Goal: Task Accomplishment & Management: Complete application form

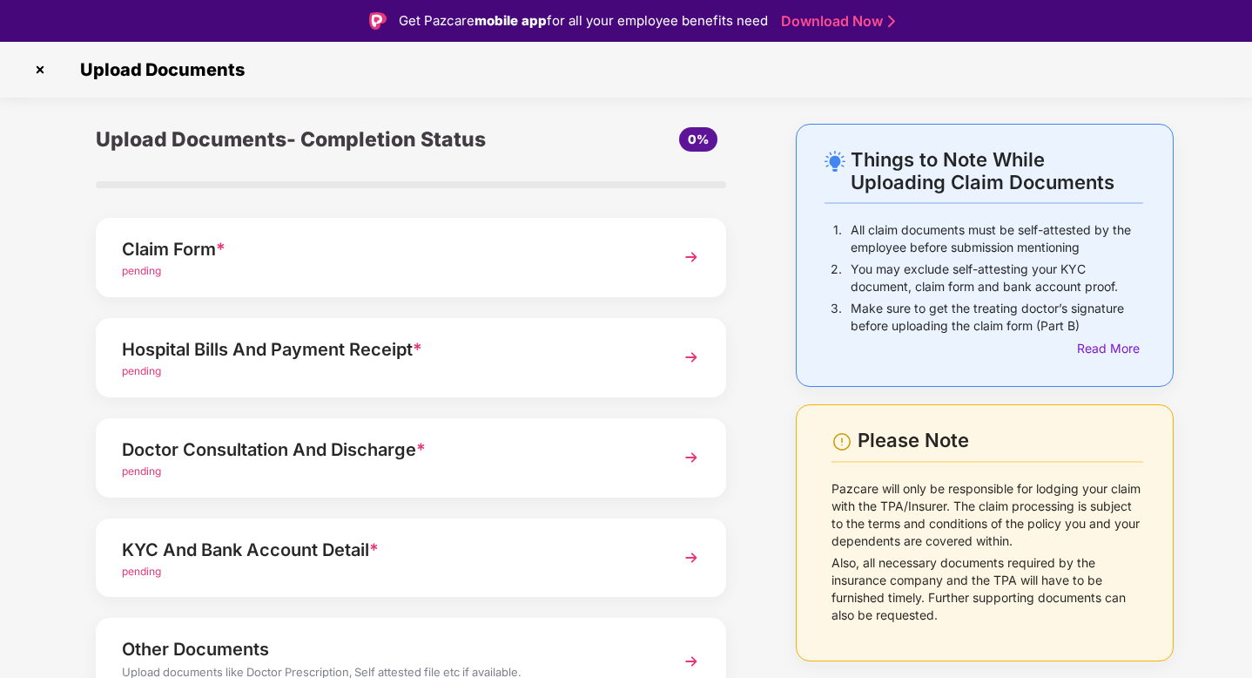
click at [684, 248] on img at bounding box center [691, 256] width 31 height 31
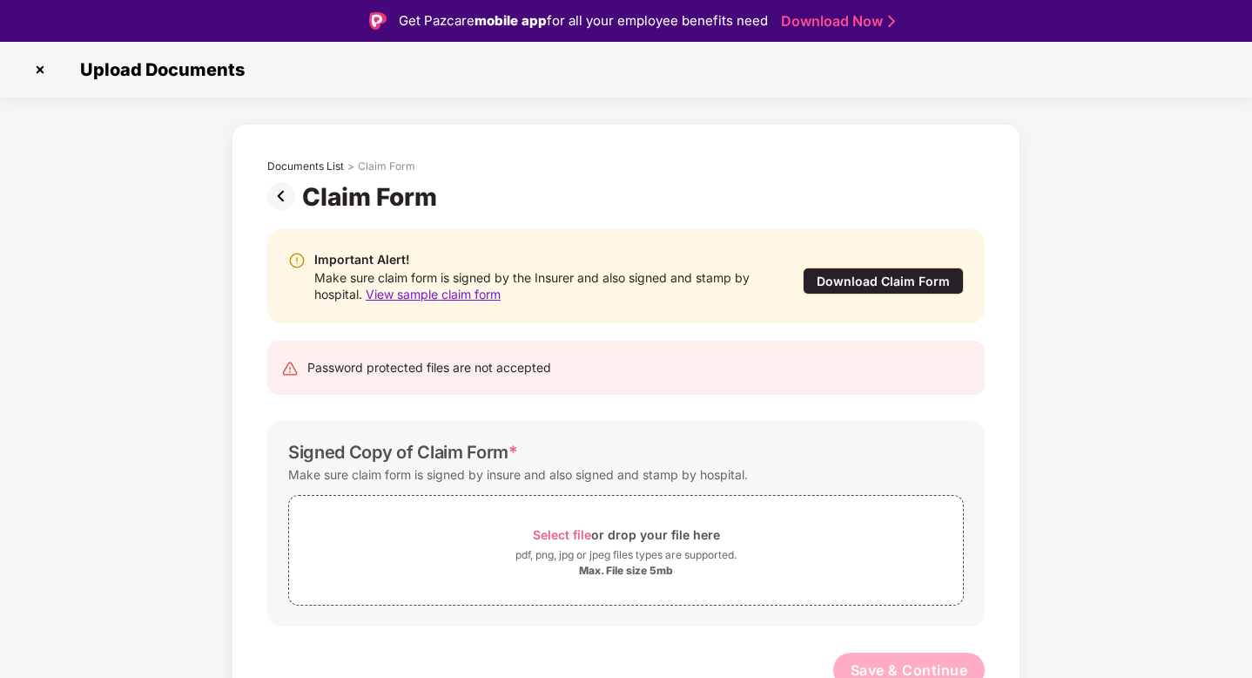
click at [906, 278] on div "Download Claim Form" at bounding box center [883, 280] width 161 height 27
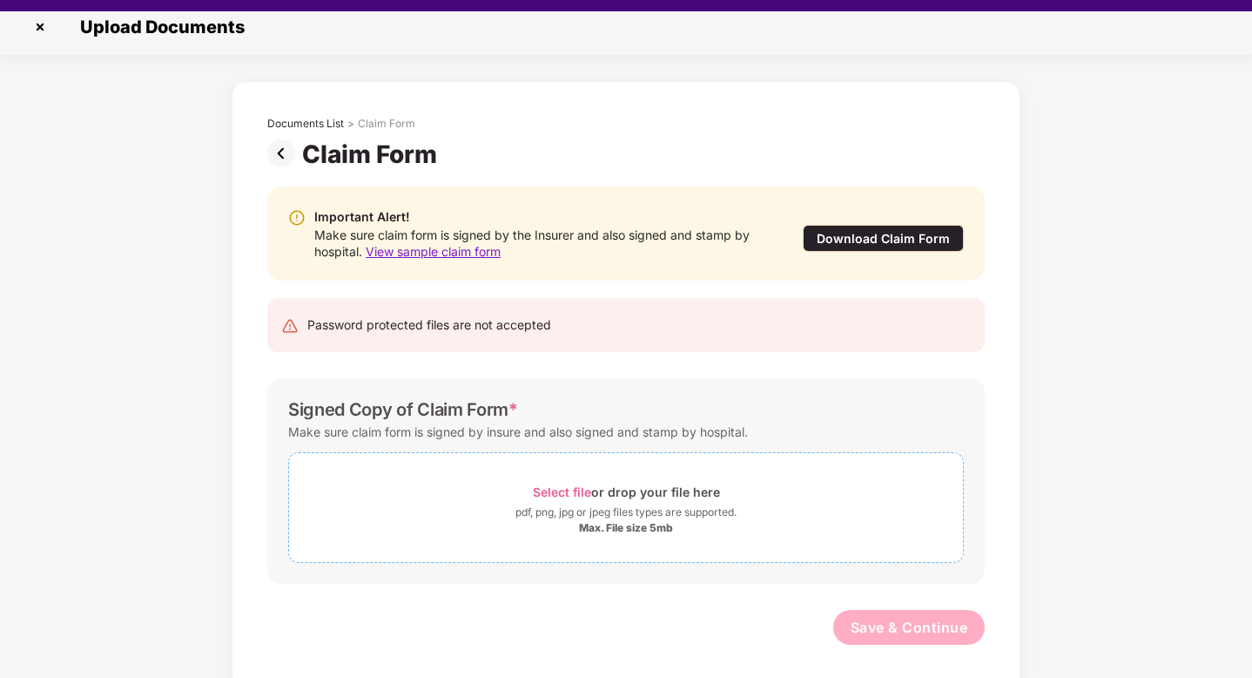
scroll to position [29, 0]
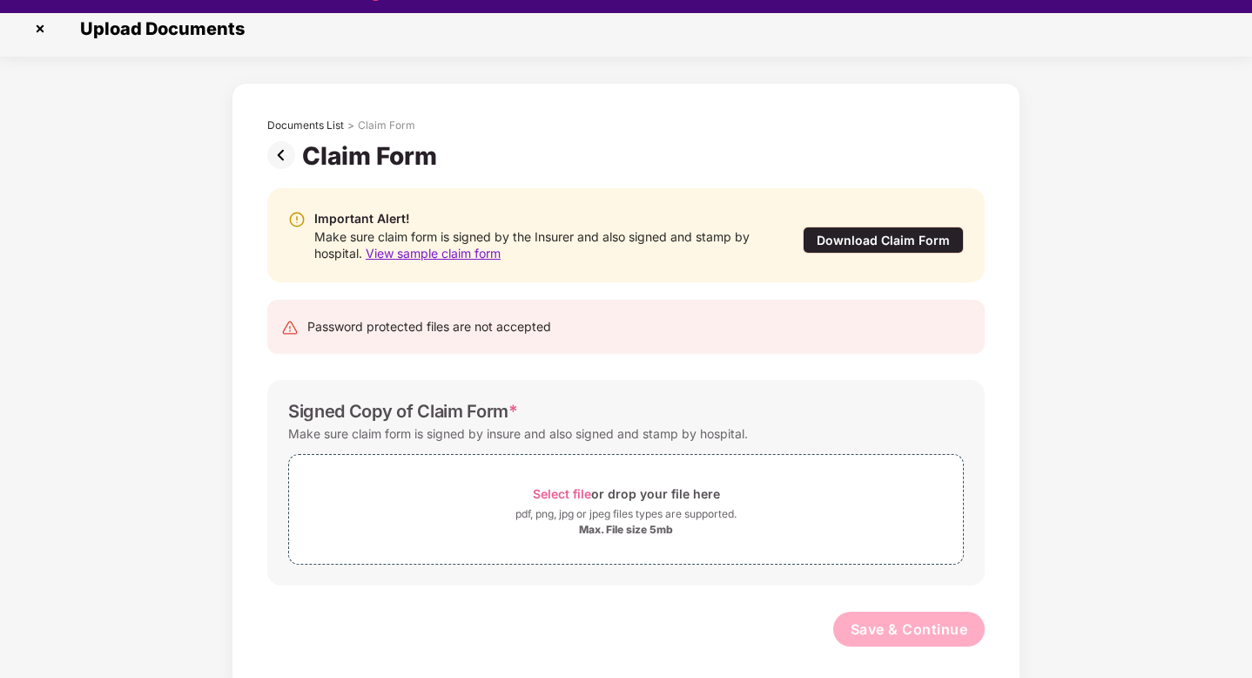
click at [493, 253] on span "View sample claim form" at bounding box center [433, 253] width 135 height 15
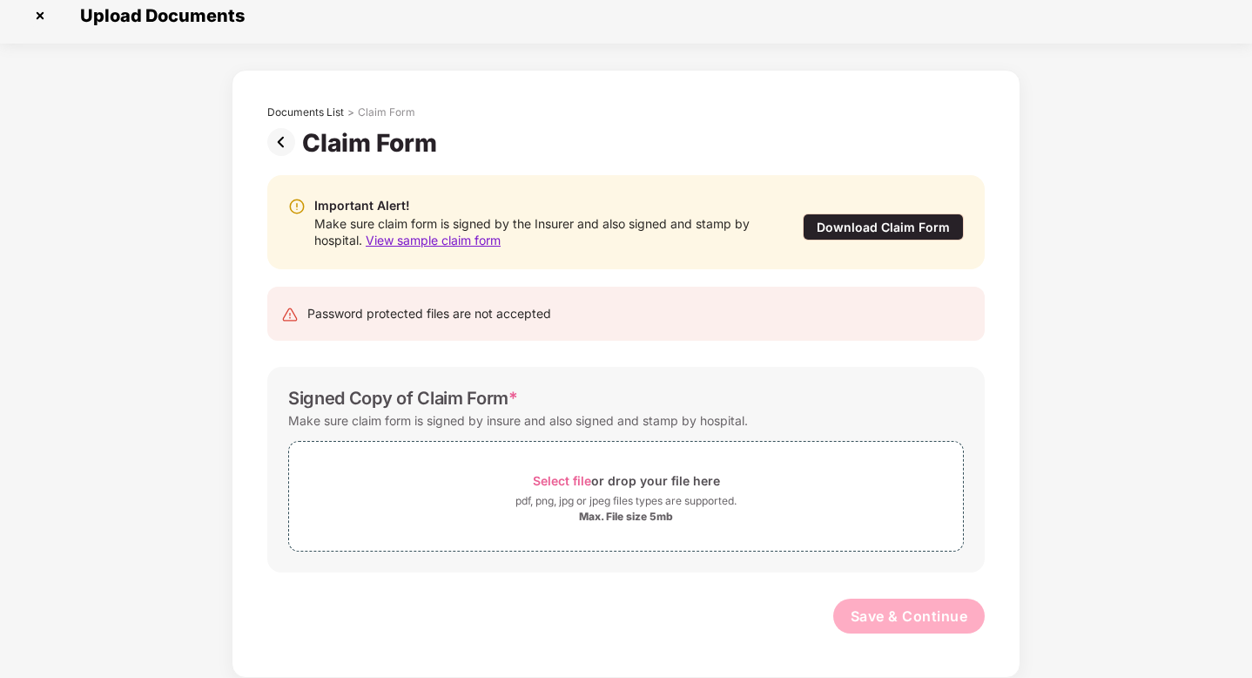
click at [279, 148] on img at bounding box center [284, 142] width 35 height 28
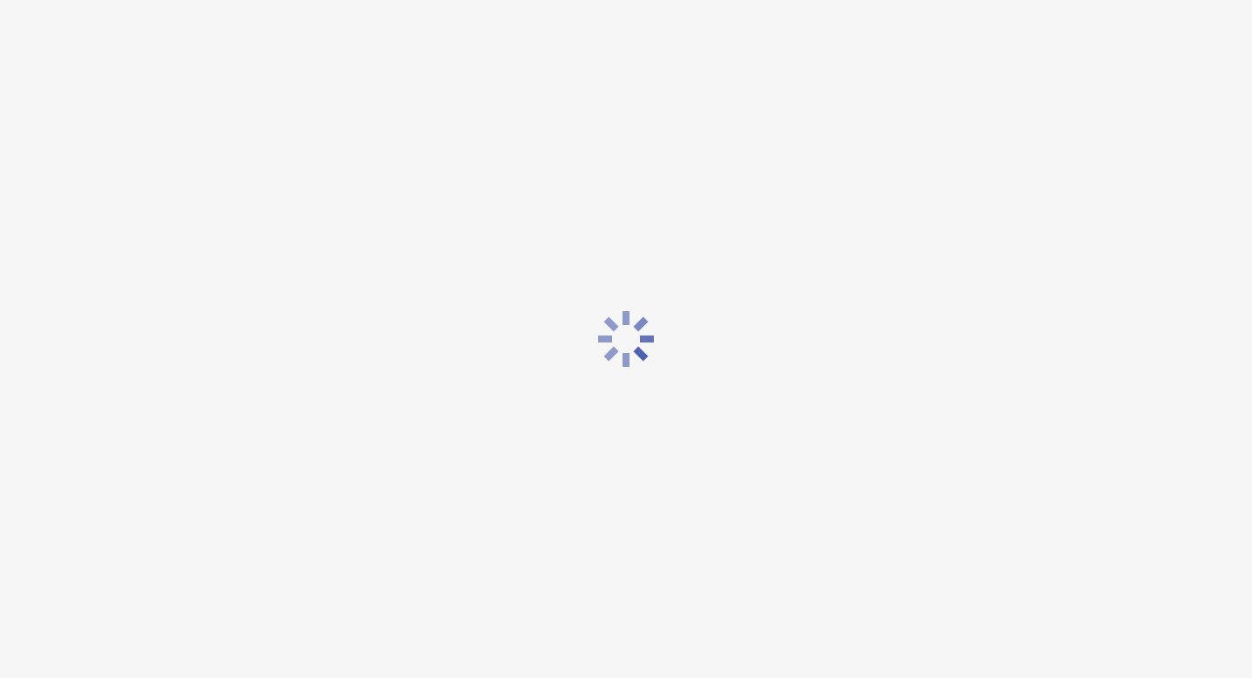
scroll to position [0, 0]
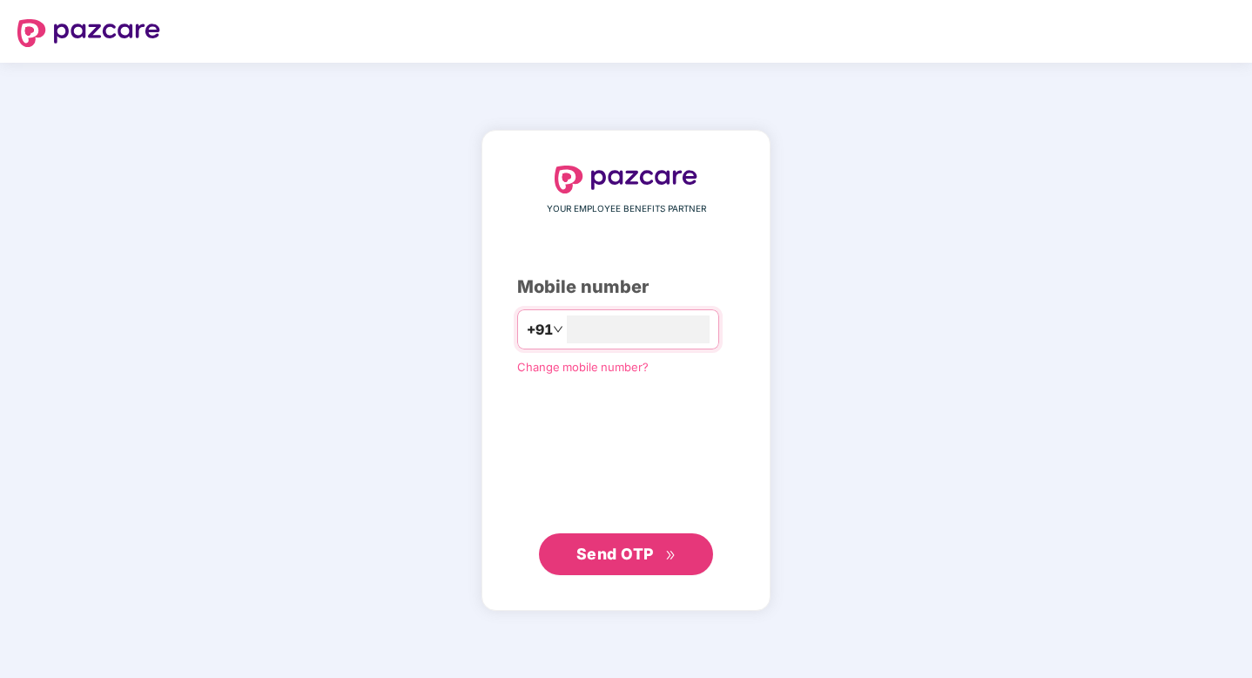
type input "**********"
click at [622, 549] on span "Send OTP" at bounding box center [615, 552] width 78 height 18
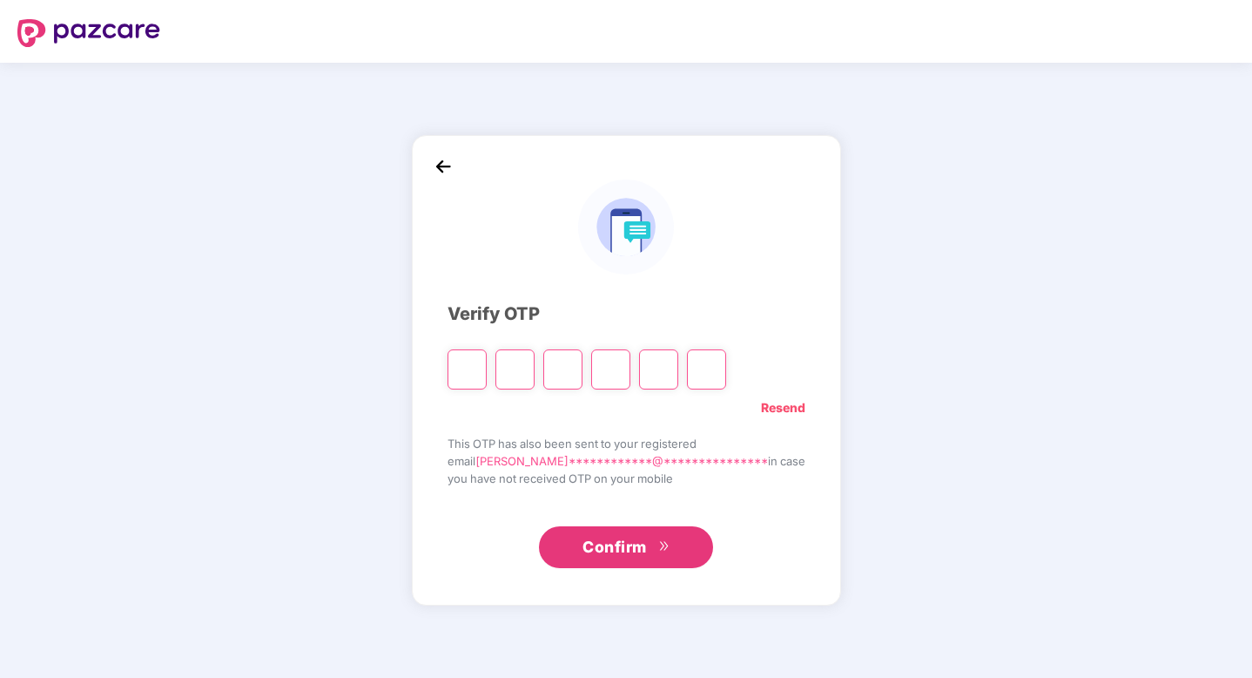
type input "*"
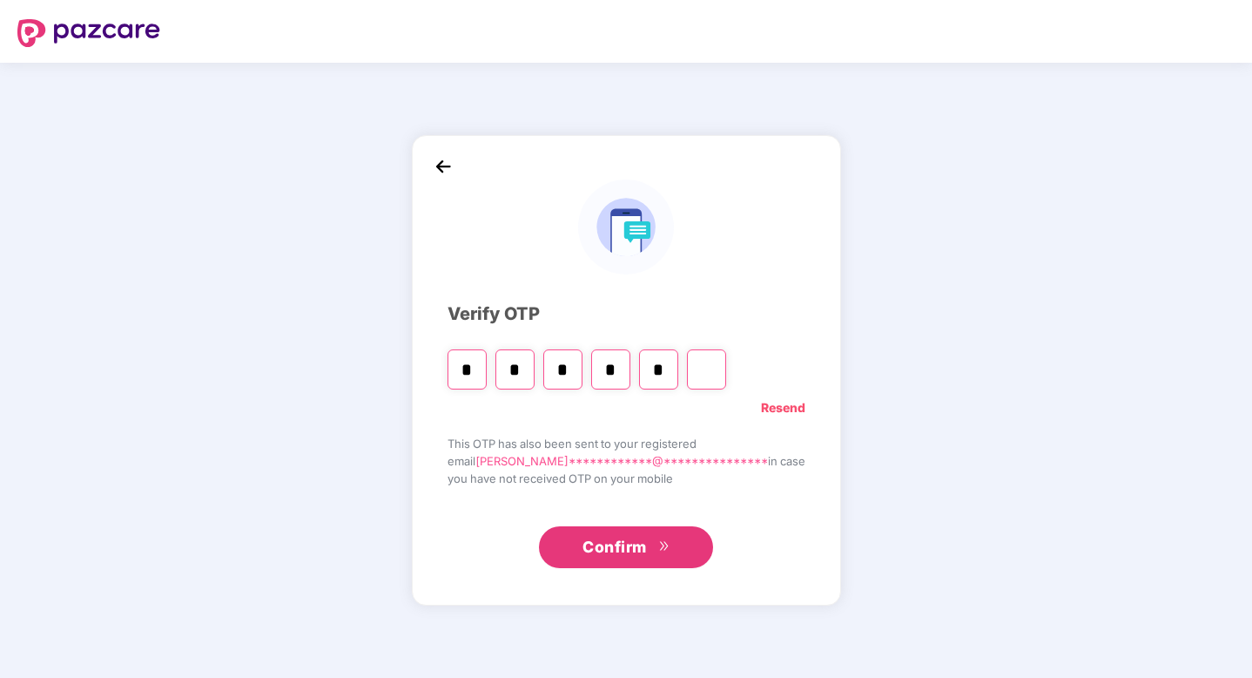
type input "*"
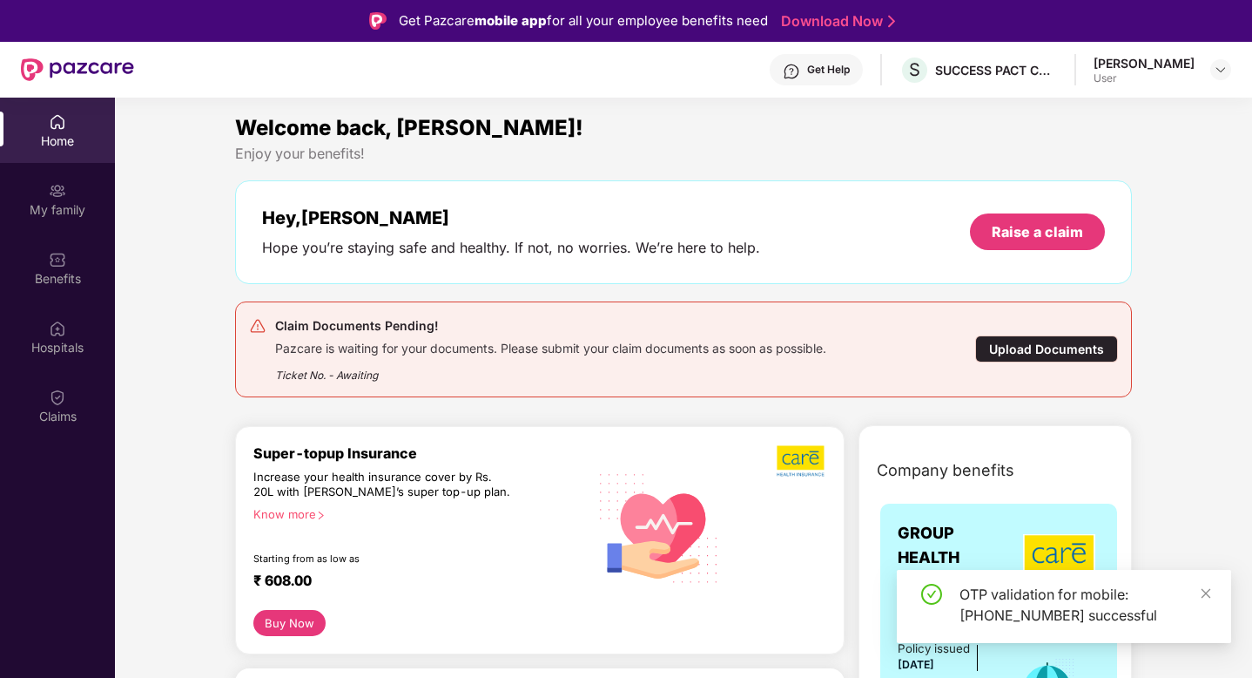
click at [1011, 351] on div "Upload Documents" at bounding box center [1046, 348] width 143 height 27
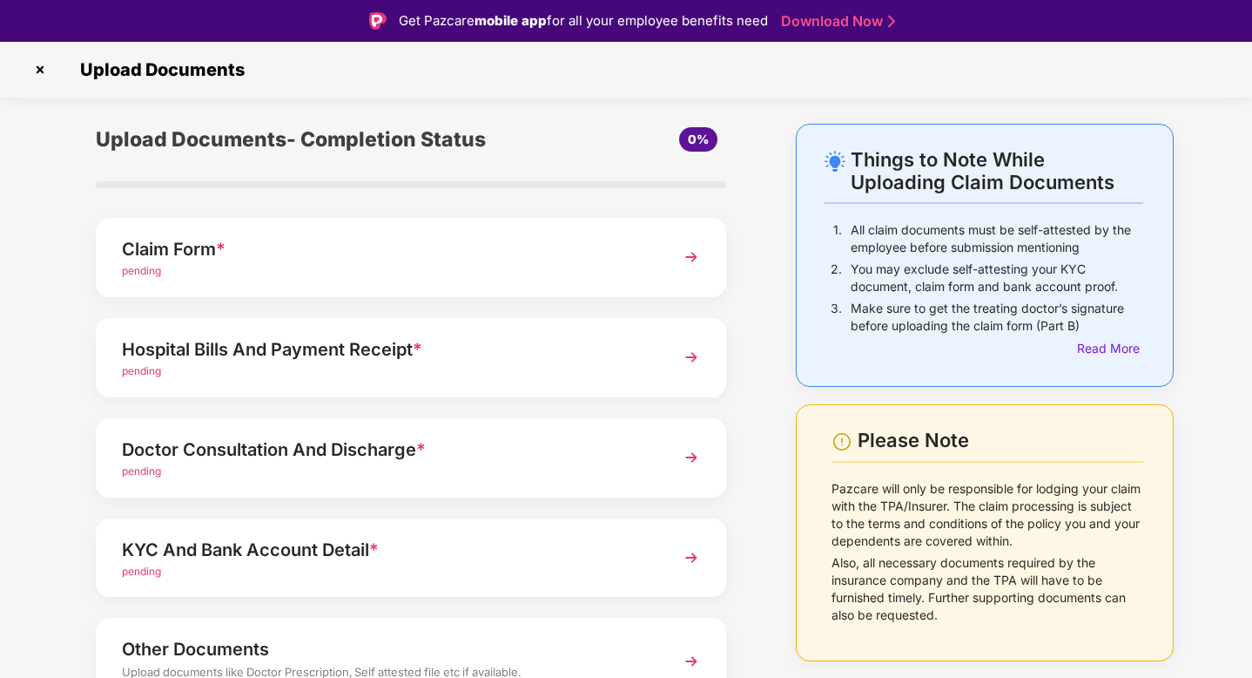
scroll to position [92, 0]
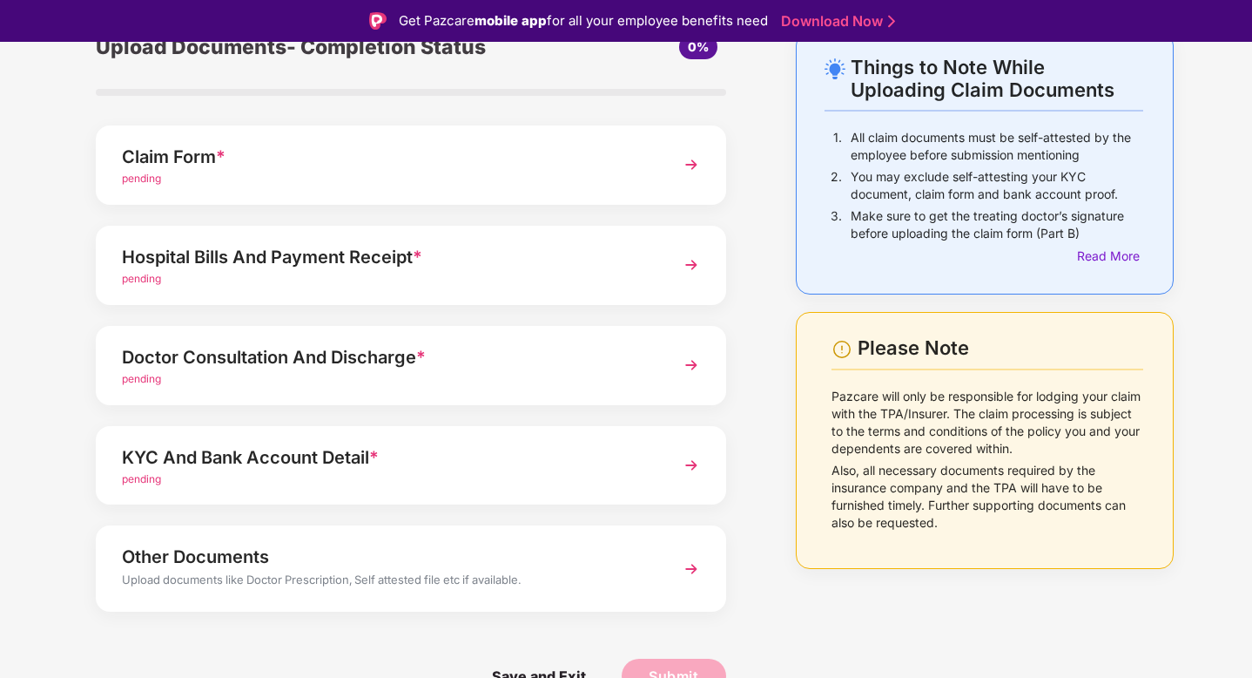
click at [691, 470] on img at bounding box center [691, 464] width 31 height 31
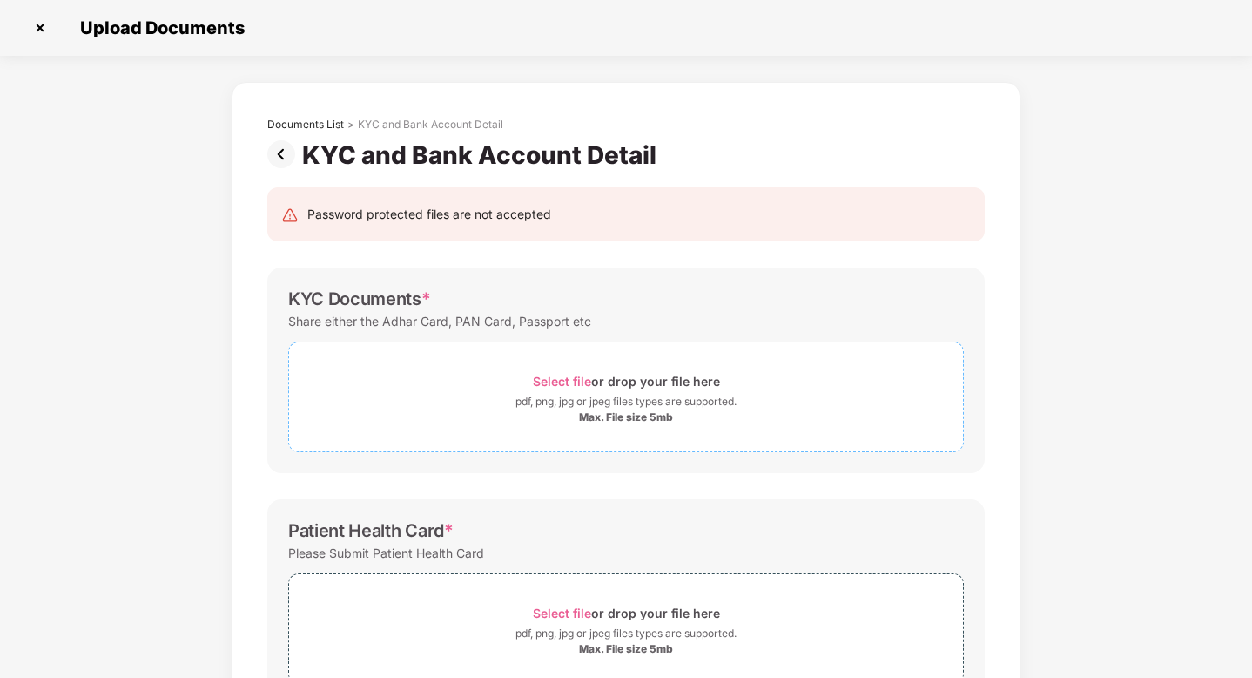
scroll to position [0, 0]
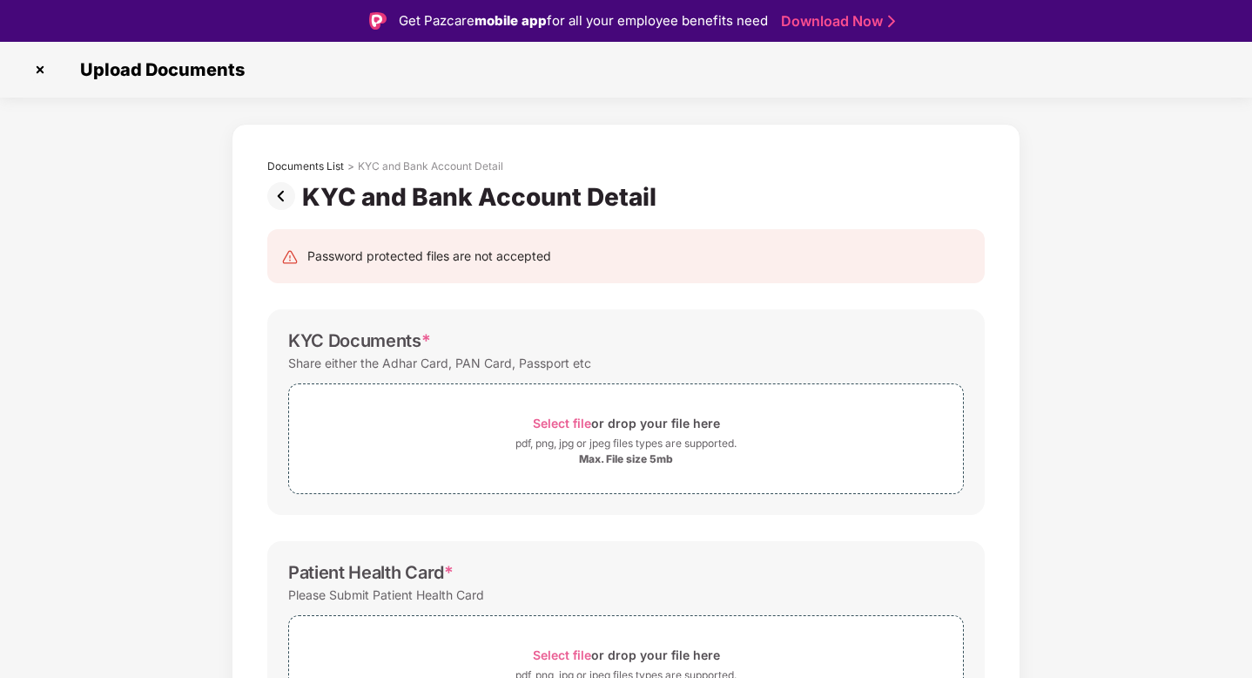
click at [278, 189] on img at bounding box center [284, 196] width 35 height 28
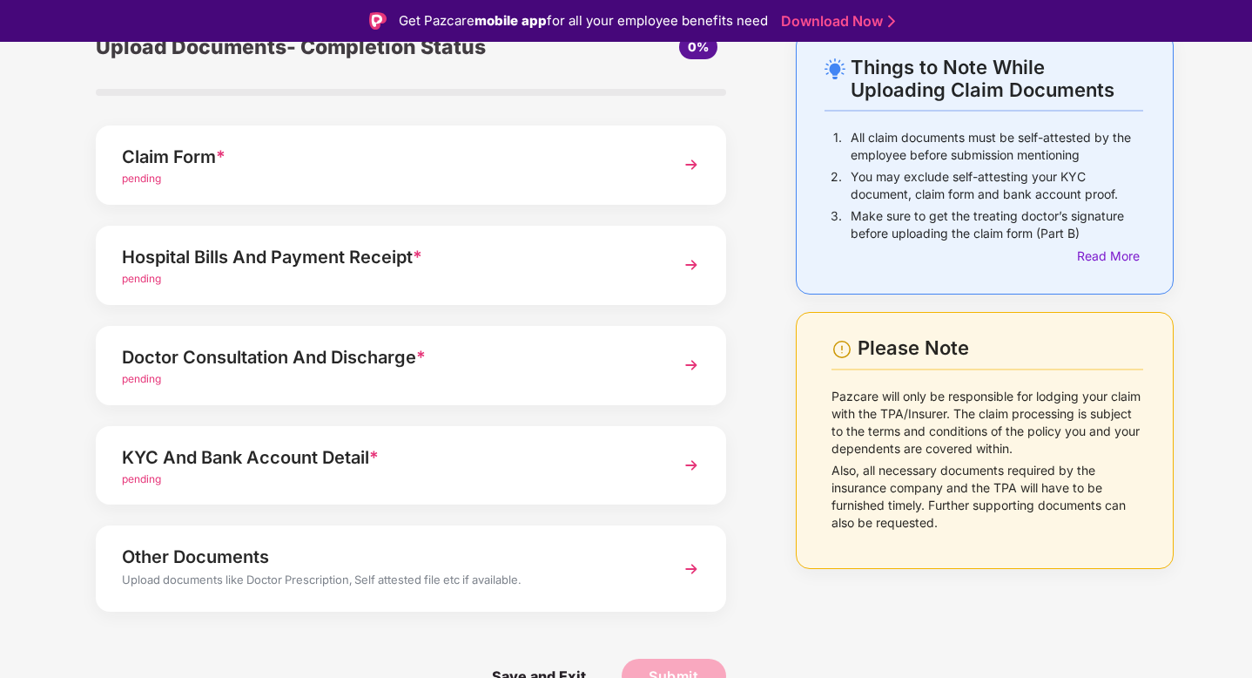
scroll to position [42, 0]
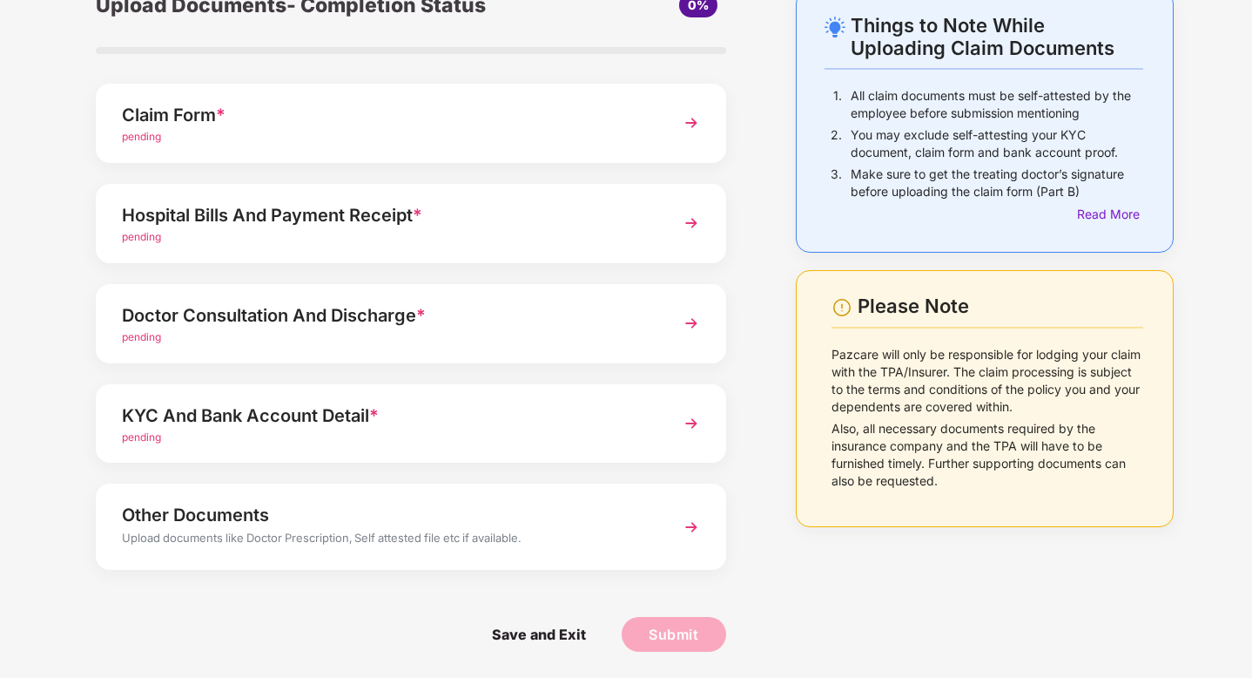
click at [580, 532] on div "Upload documents like Doctor Prescription, Self attested file etc if available." at bounding box center [386, 540] width 529 height 23
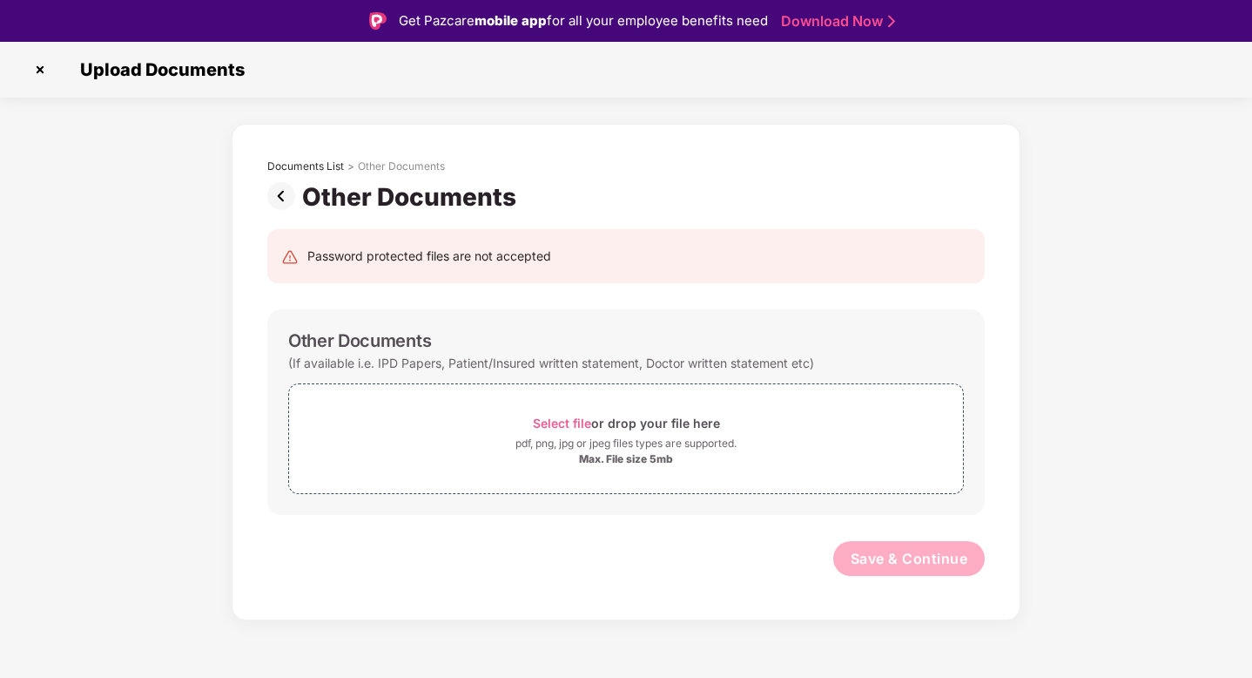
click at [281, 198] on img at bounding box center [284, 196] width 35 height 28
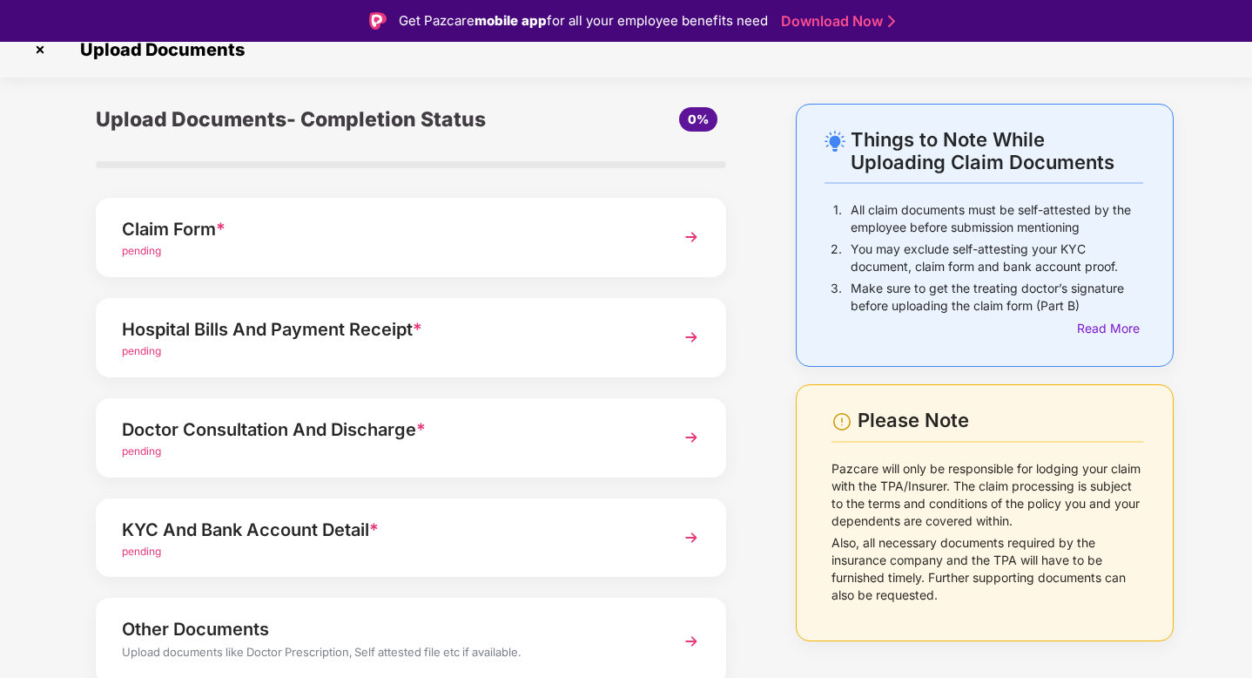
scroll to position [22, 0]
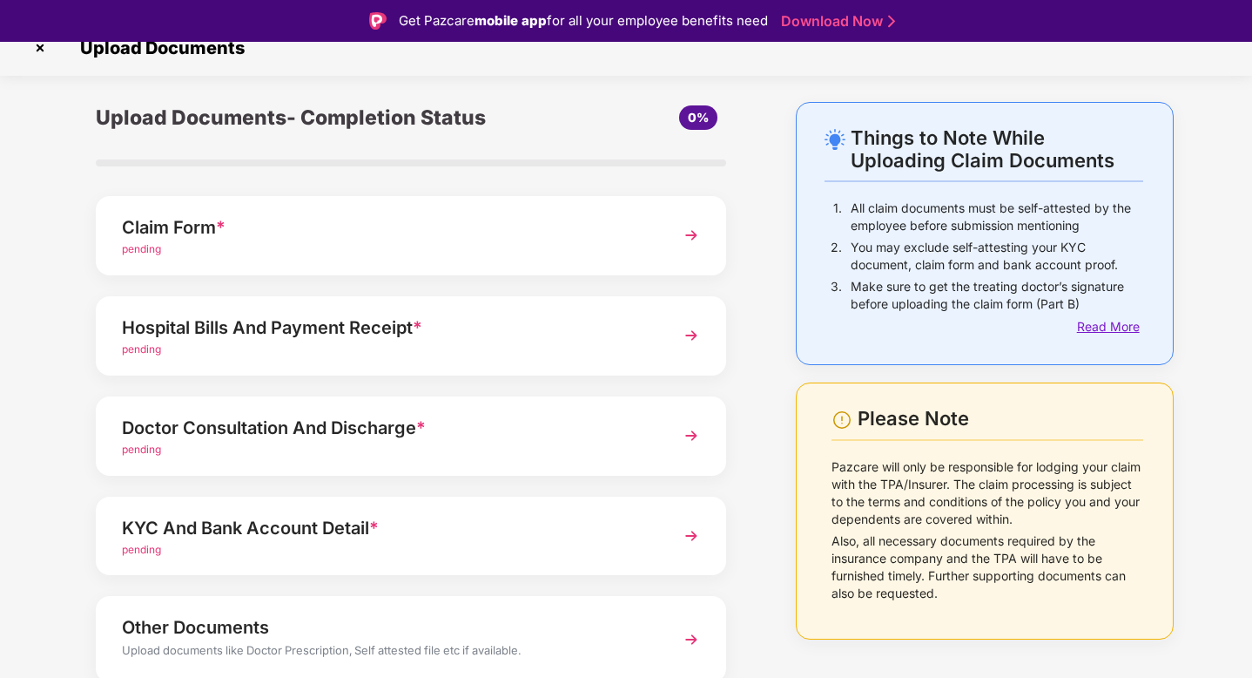
click at [1123, 327] on div "Read More" at bounding box center [1110, 326] width 66 height 19
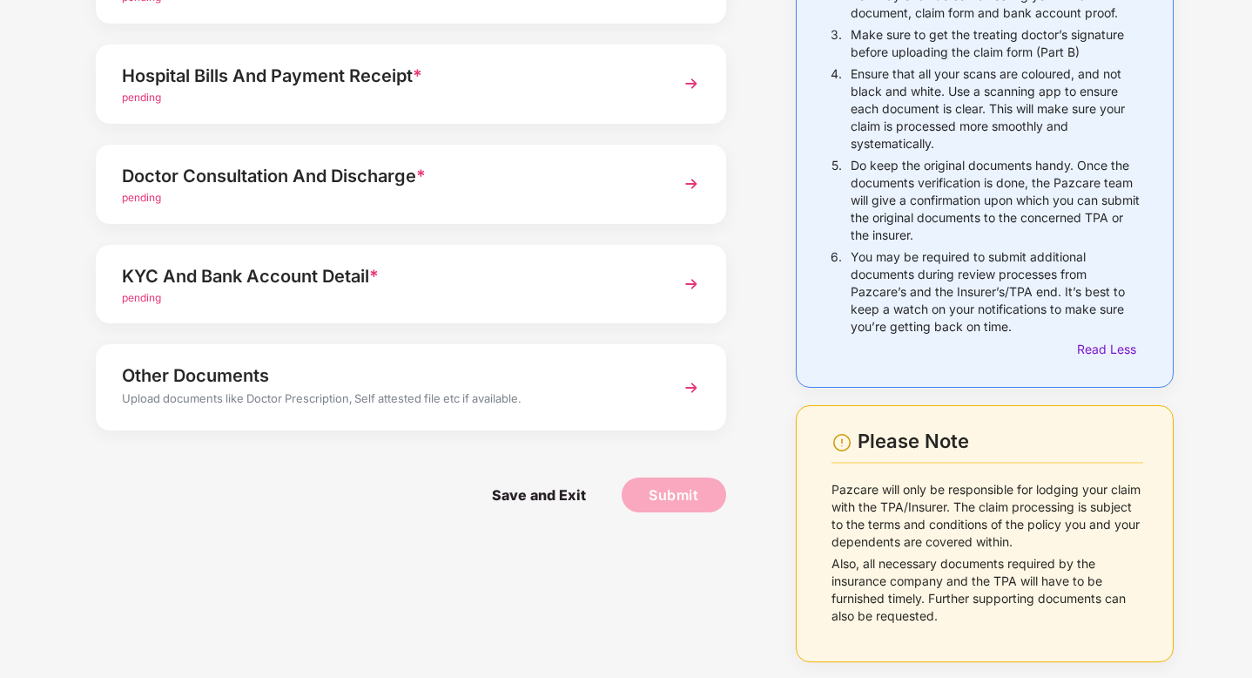
scroll to position [0, 0]
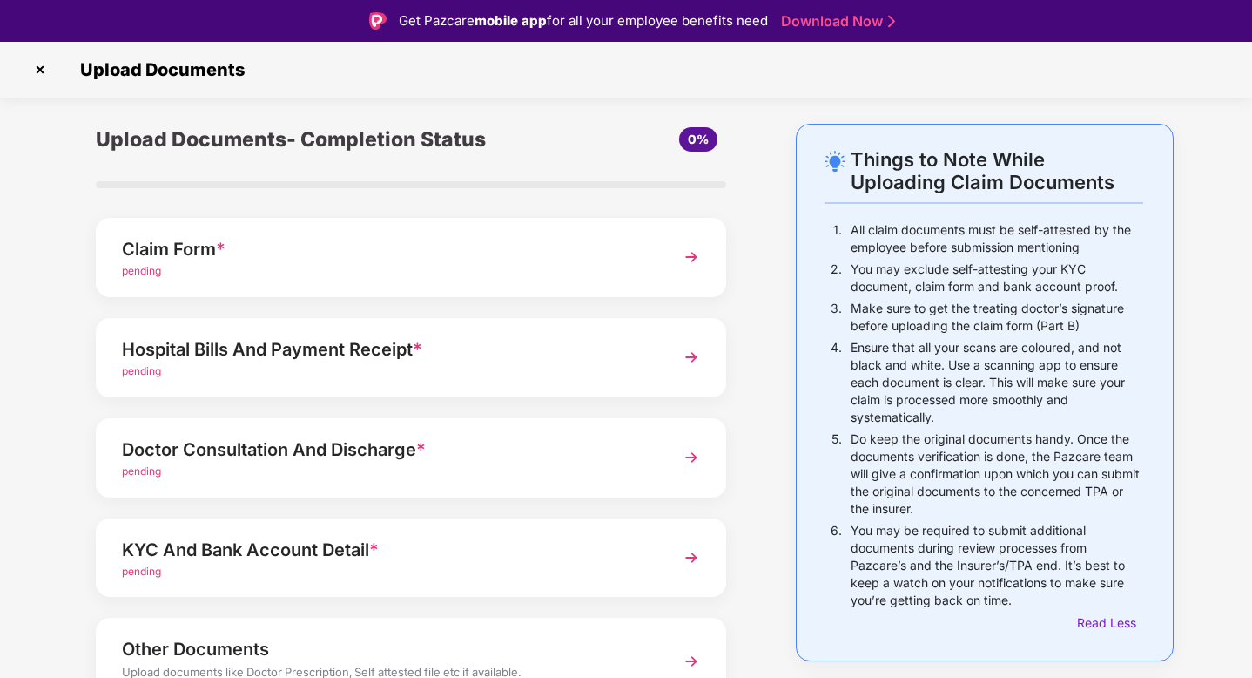
click at [687, 357] on img at bounding box center [691, 356] width 31 height 31
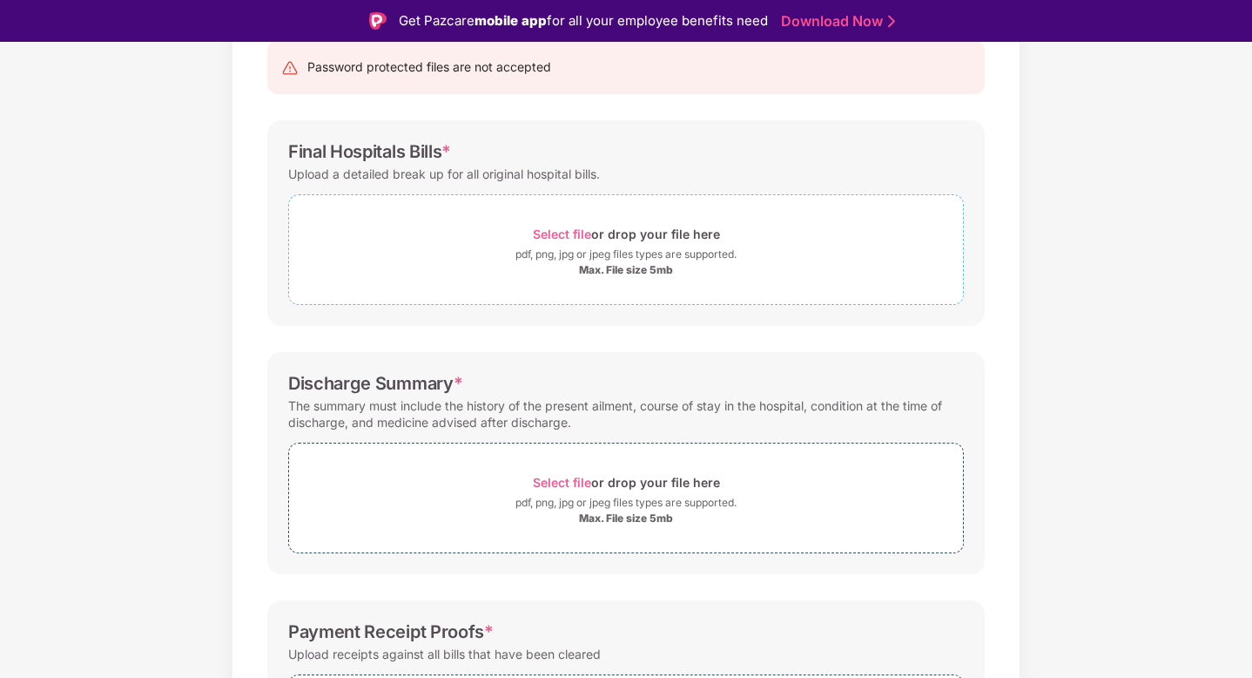
scroll to position [191, 0]
click at [618, 246] on div "pdf, png, jpg or jpeg files types are supported." at bounding box center [626, 252] width 221 height 17
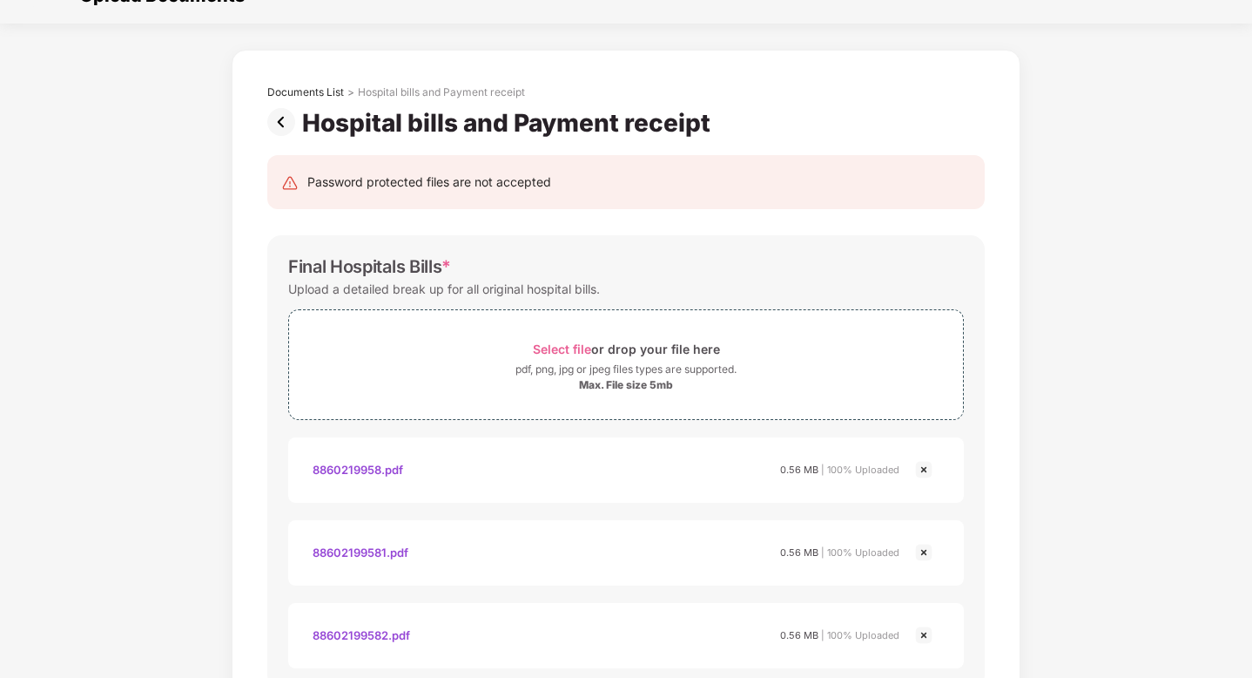
scroll to position [30, 0]
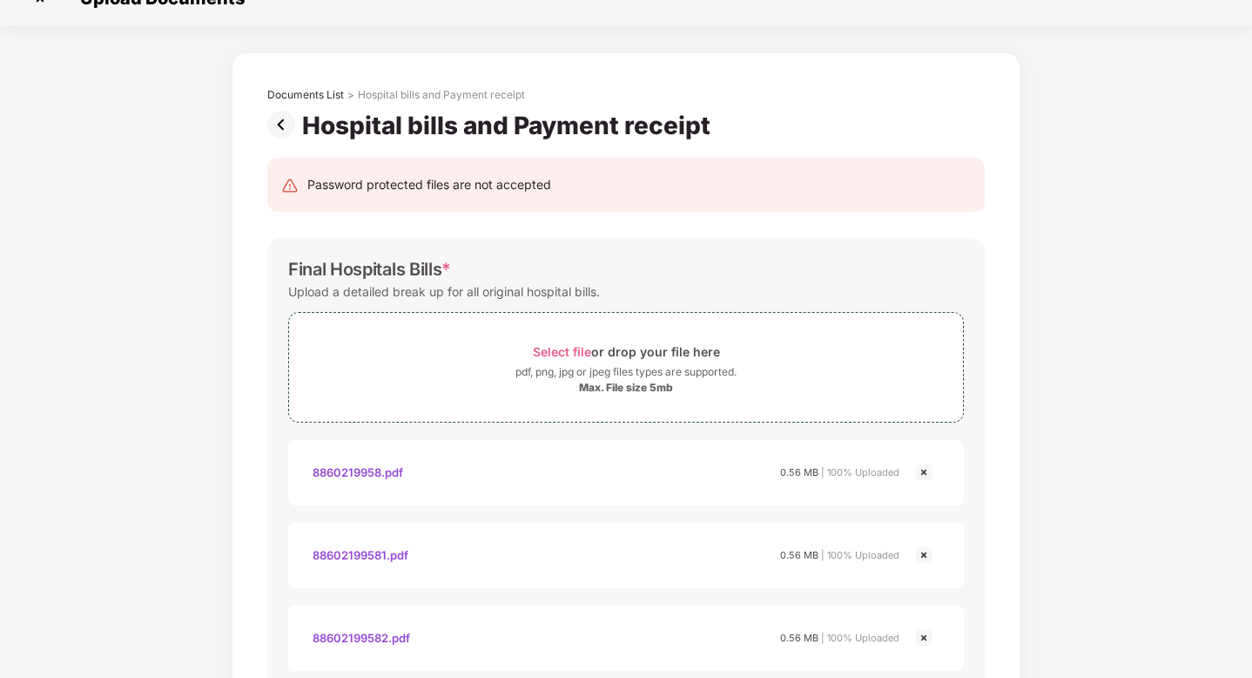
click at [278, 122] on img at bounding box center [284, 125] width 35 height 28
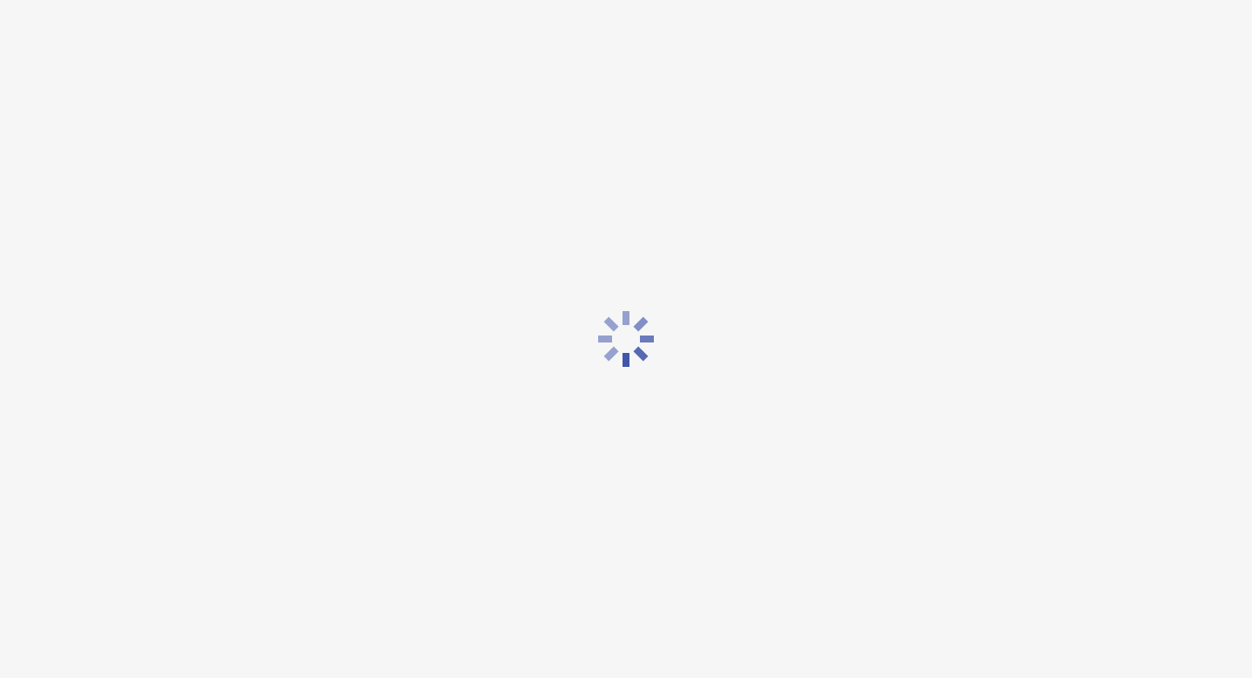
scroll to position [0, 0]
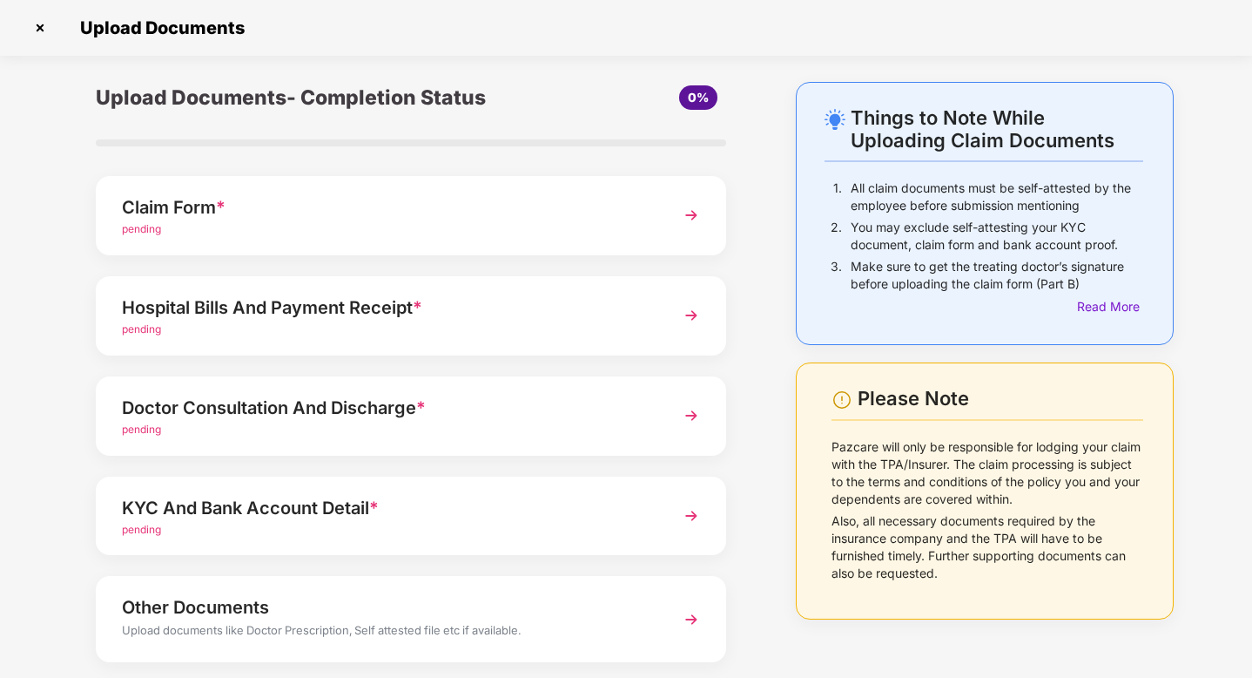
click at [676, 412] on img at bounding box center [691, 415] width 31 height 31
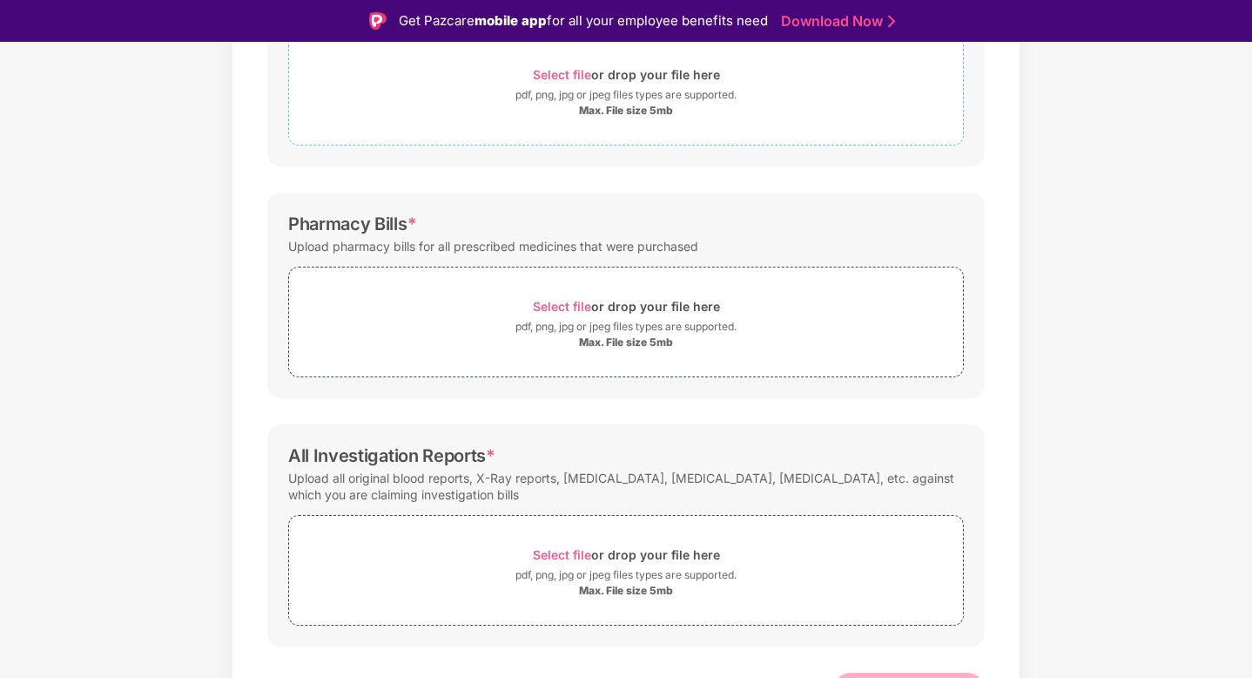
scroll to position [350, 0]
click at [581, 547] on span "Select file" at bounding box center [562, 552] width 58 height 15
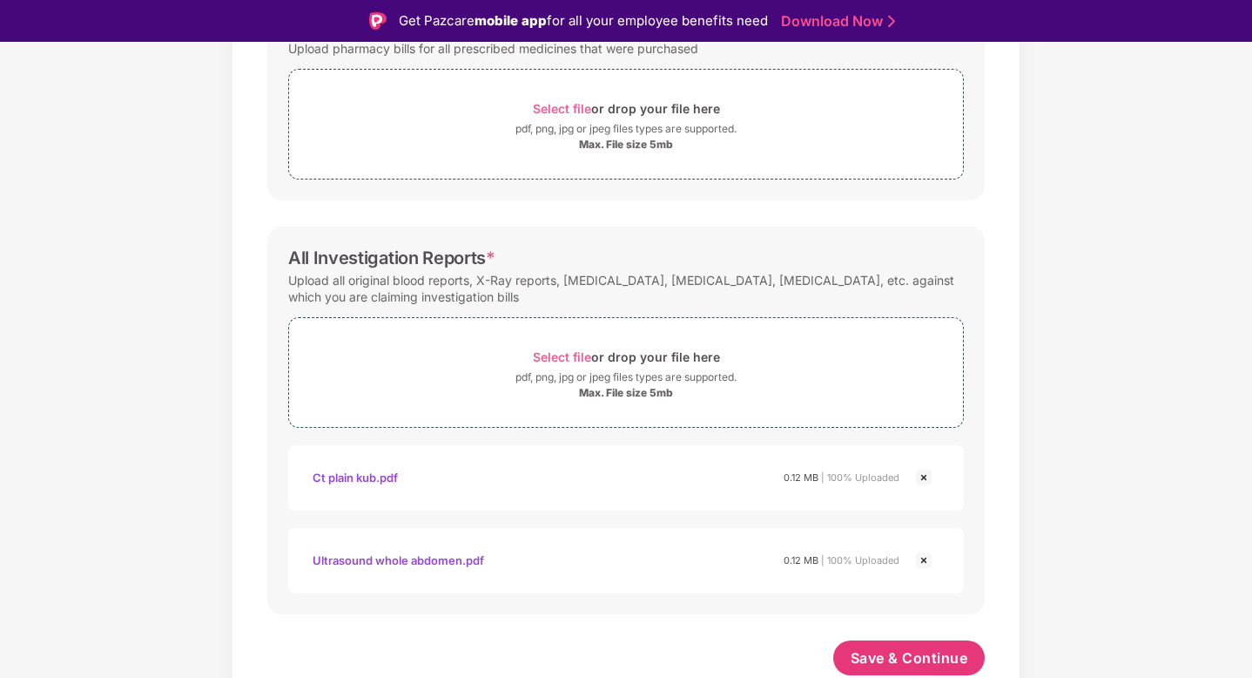
scroll to position [546, 0]
click at [892, 655] on span "Save & Continue" at bounding box center [910, 657] width 118 height 19
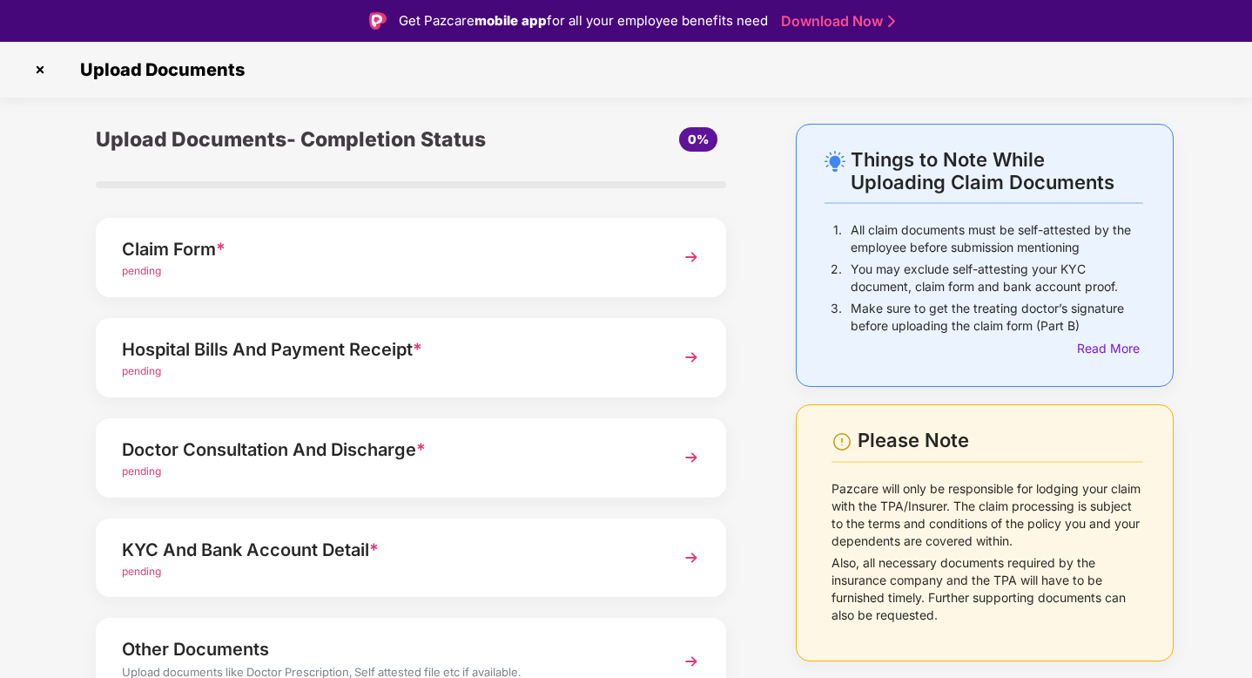
scroll to position [92, 0]
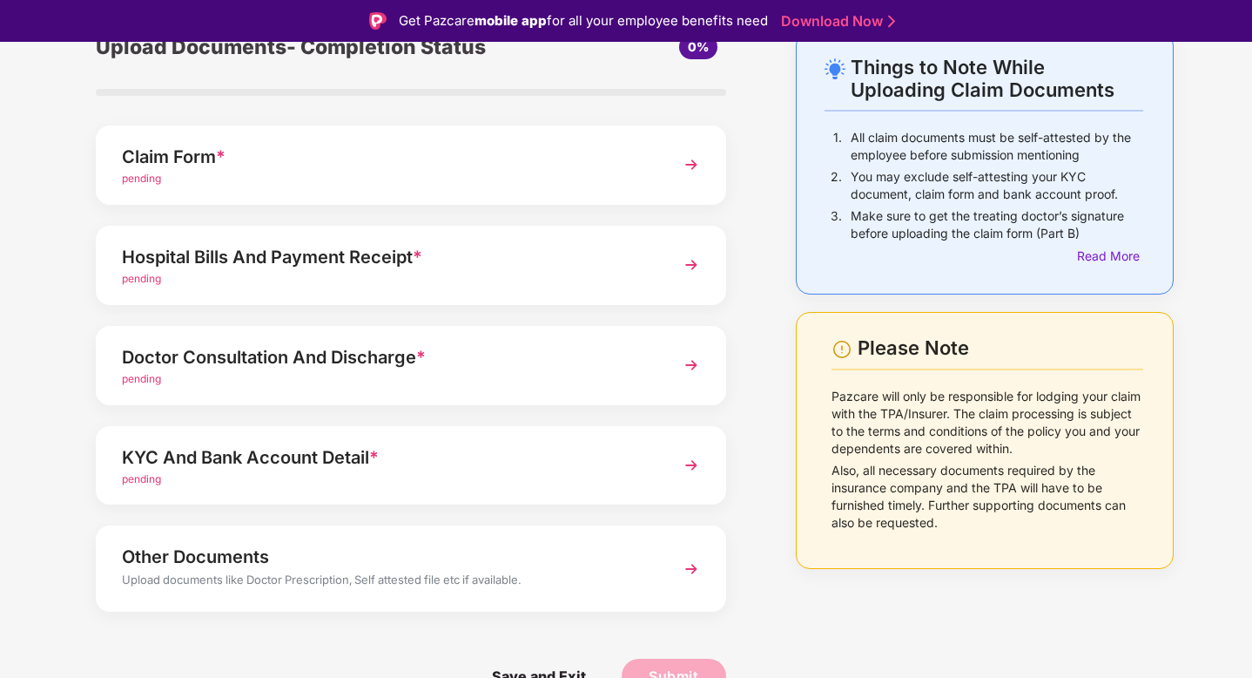
click at [563, 277] on div "pending" at bounding box center [386, 279] width 529 height 17
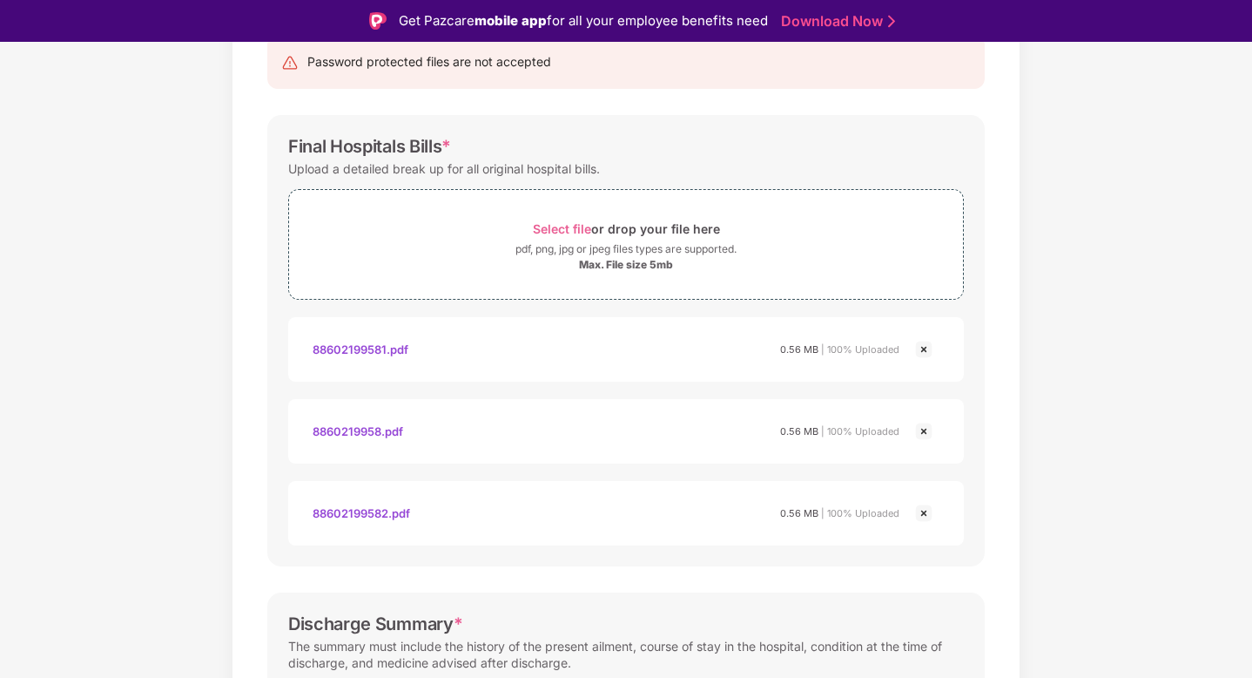
scroll to position [0, 0]
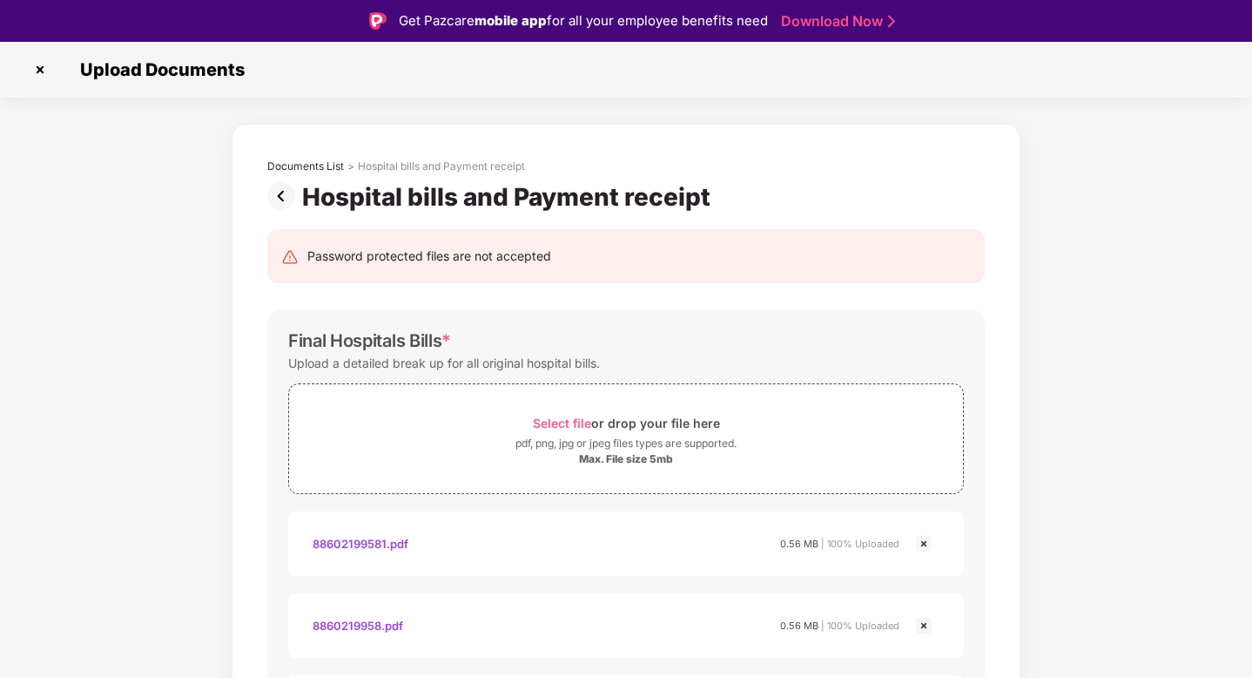
click at [278, 196] on img at bounding box center [284, 196] width 35 height 28
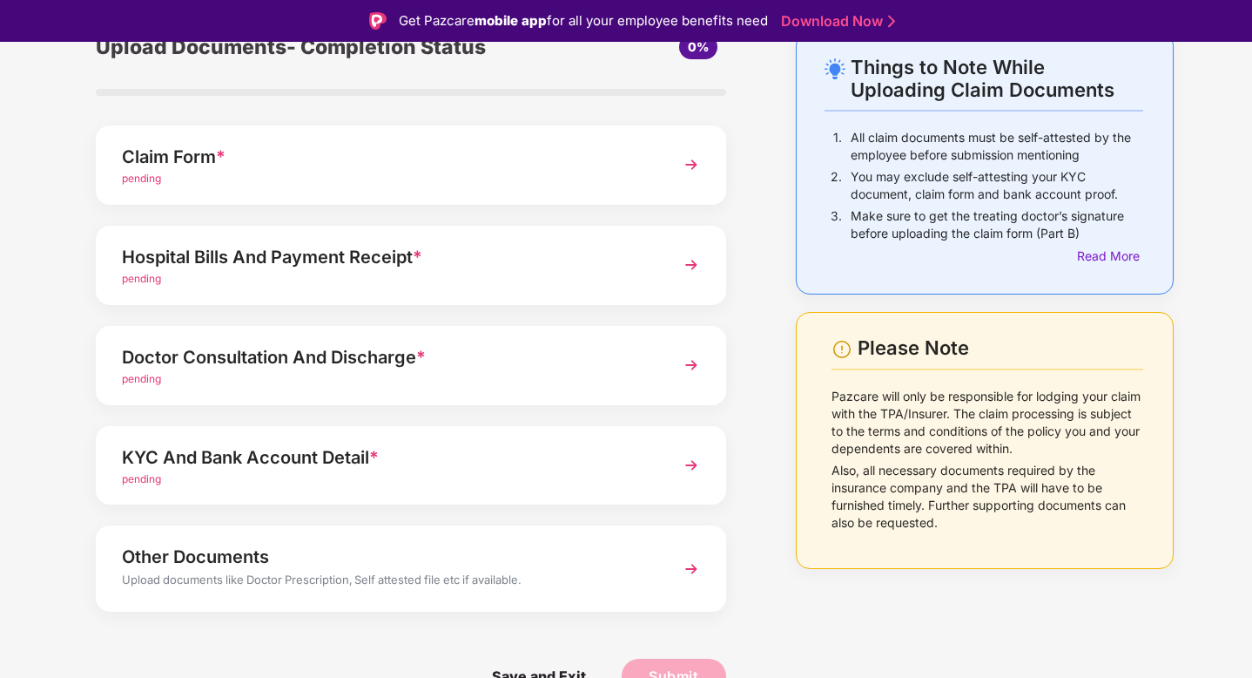
scroll to position [42, 0]
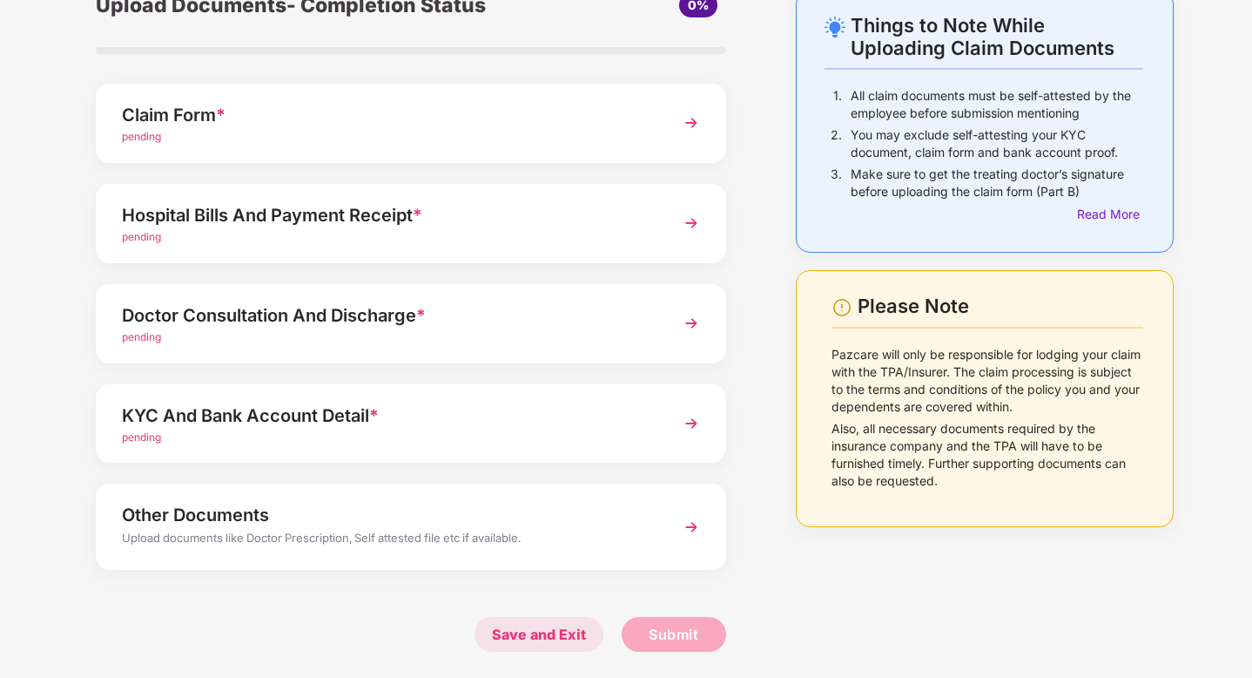
click at [546, 636] on span "Save and Exit" at bounding box center [539, 634] width 129 height 35
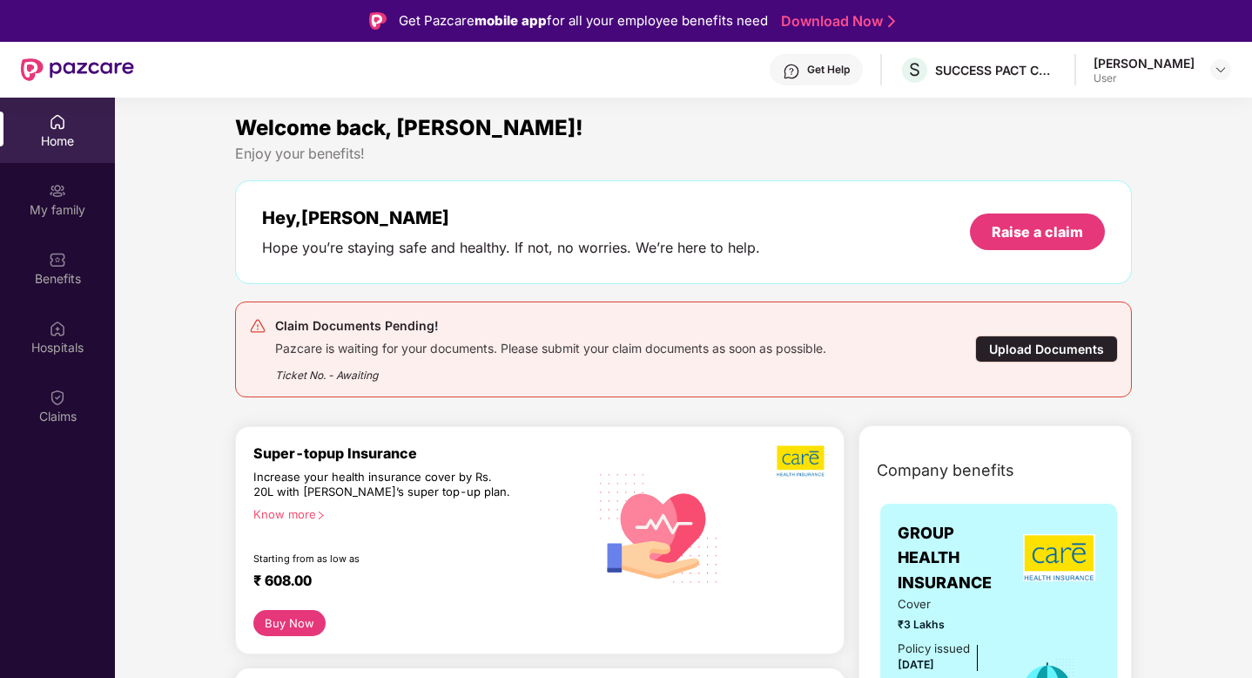
click at [1019, 351] on div "Upload Documents" at bounding box center [1046, 348] width 143 height 27
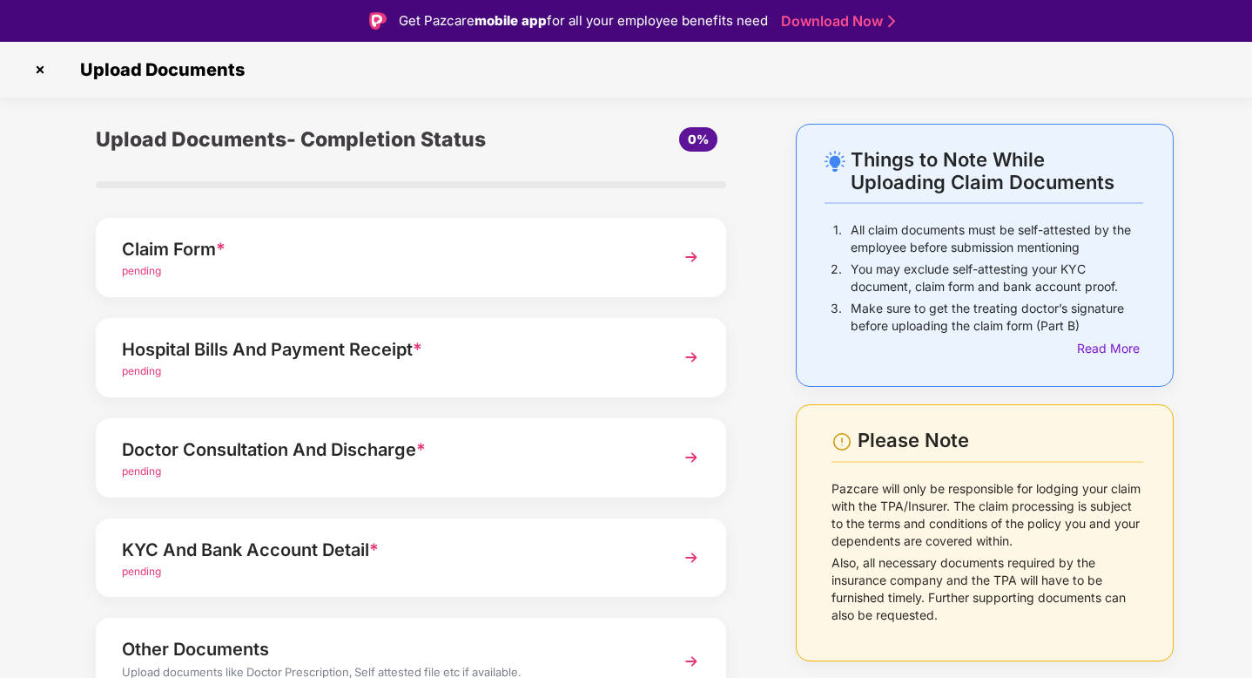
click at [644, 351] on div "Hospital Bills And Payment Receipt *" at bounding box center [386, 349] width 529 height 28
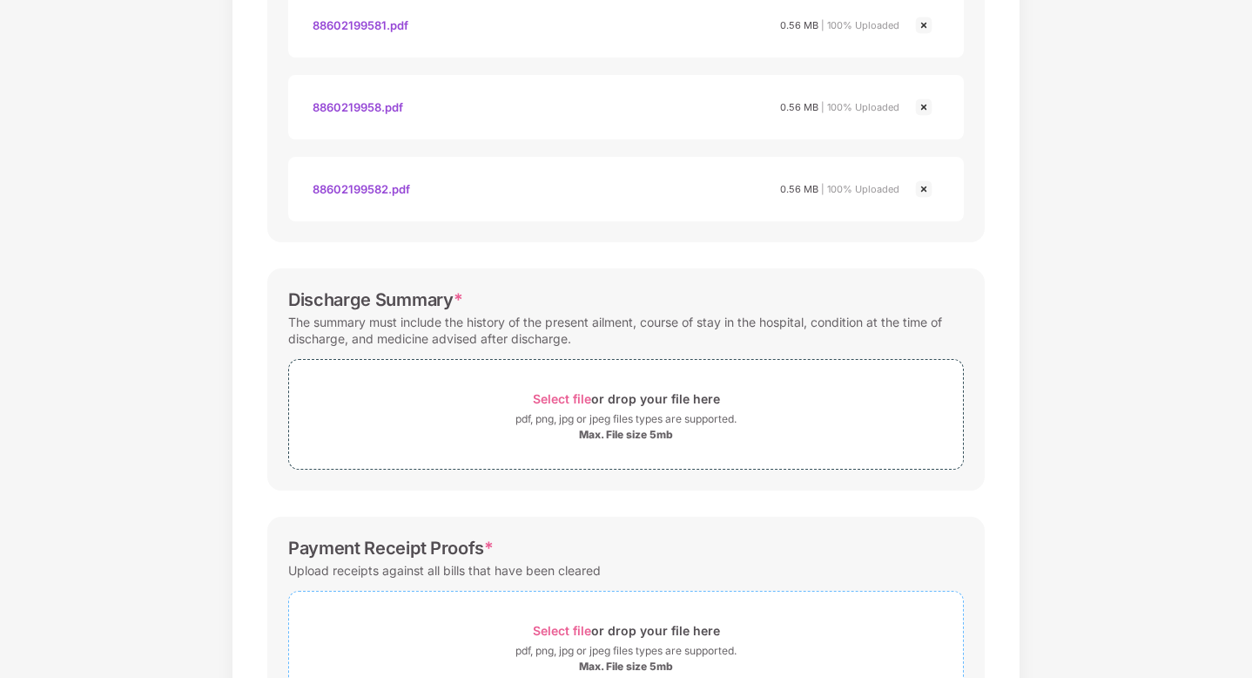
scroll to position [626, 0]
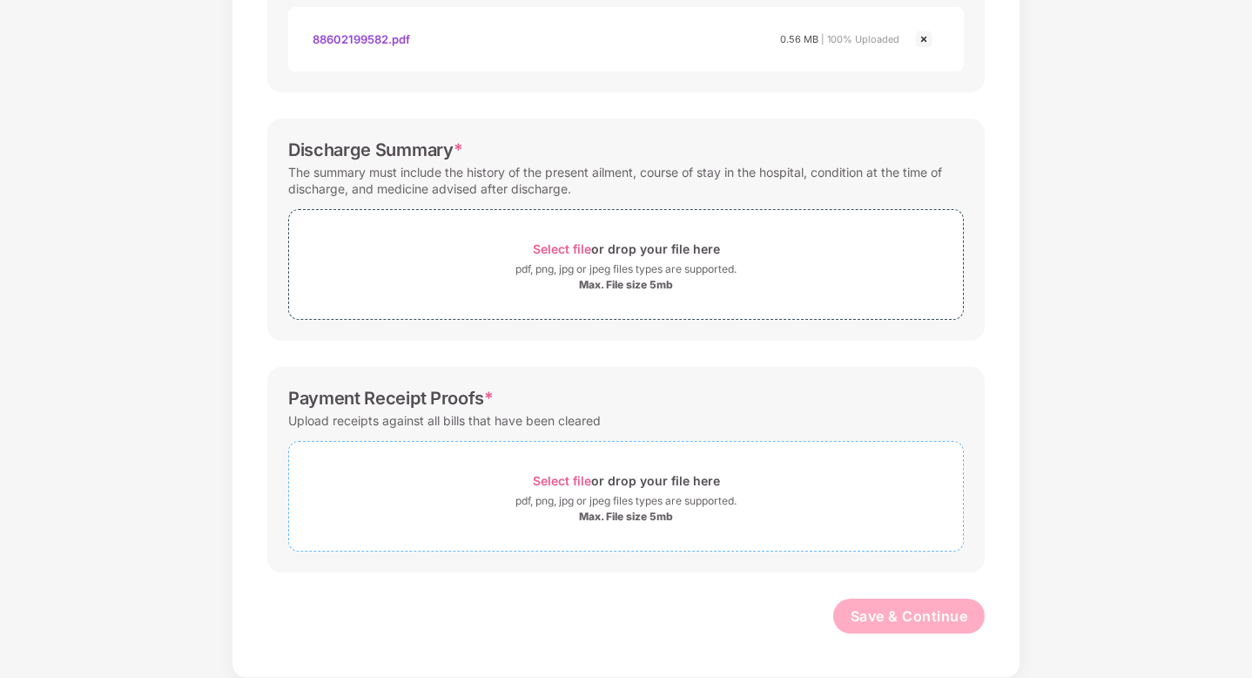
click at [561, 481] on span "Select file" at bounding box center [562, 480] width 58 height 15
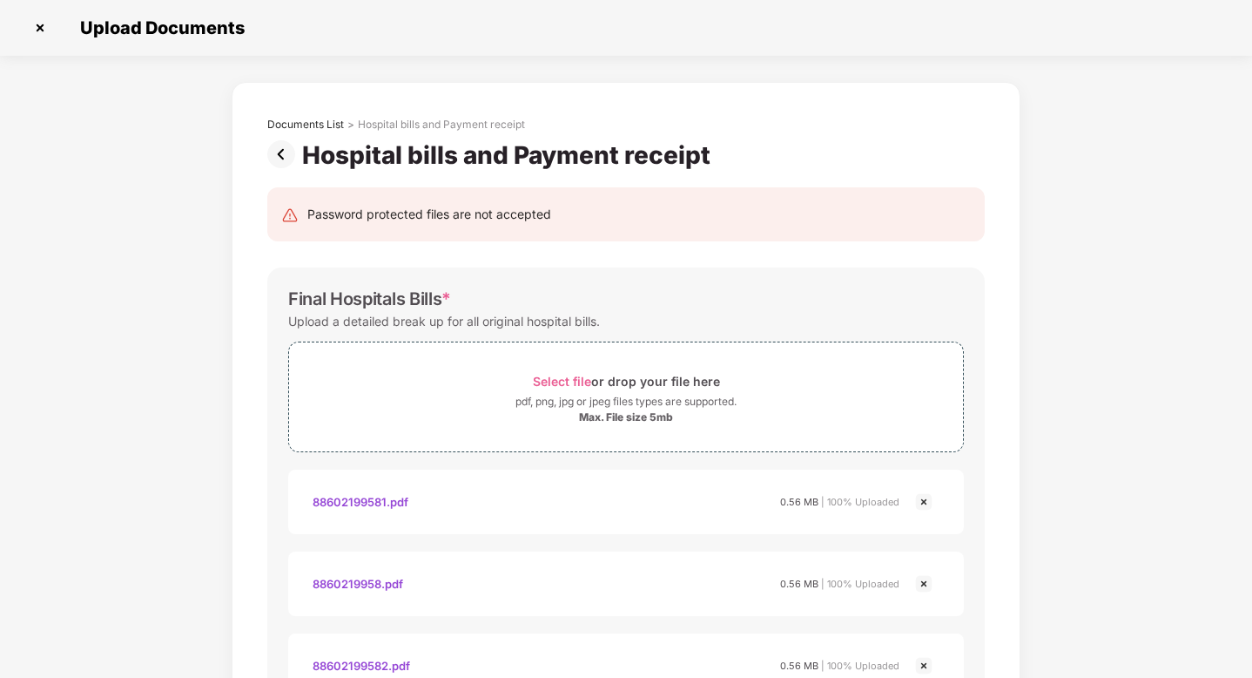
scroll to position [874, 0]
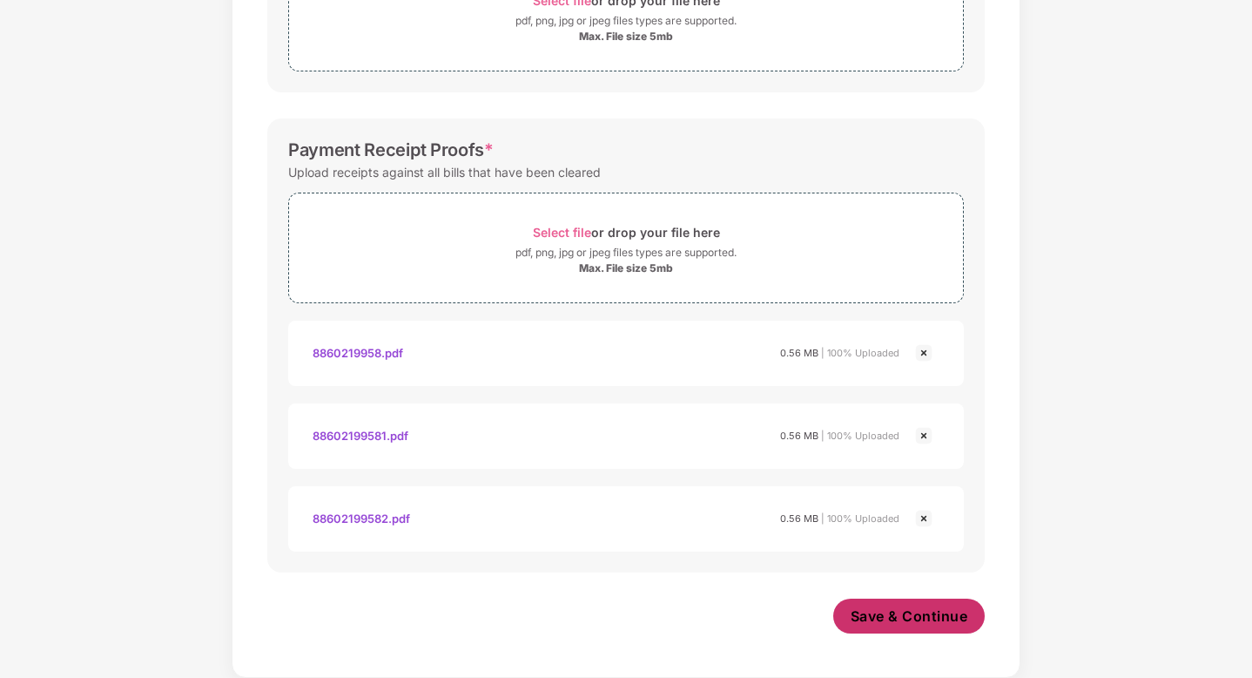
click at [890, 612] on span "Save & Continue" at bounding box center [910, 615] width 118 height 19
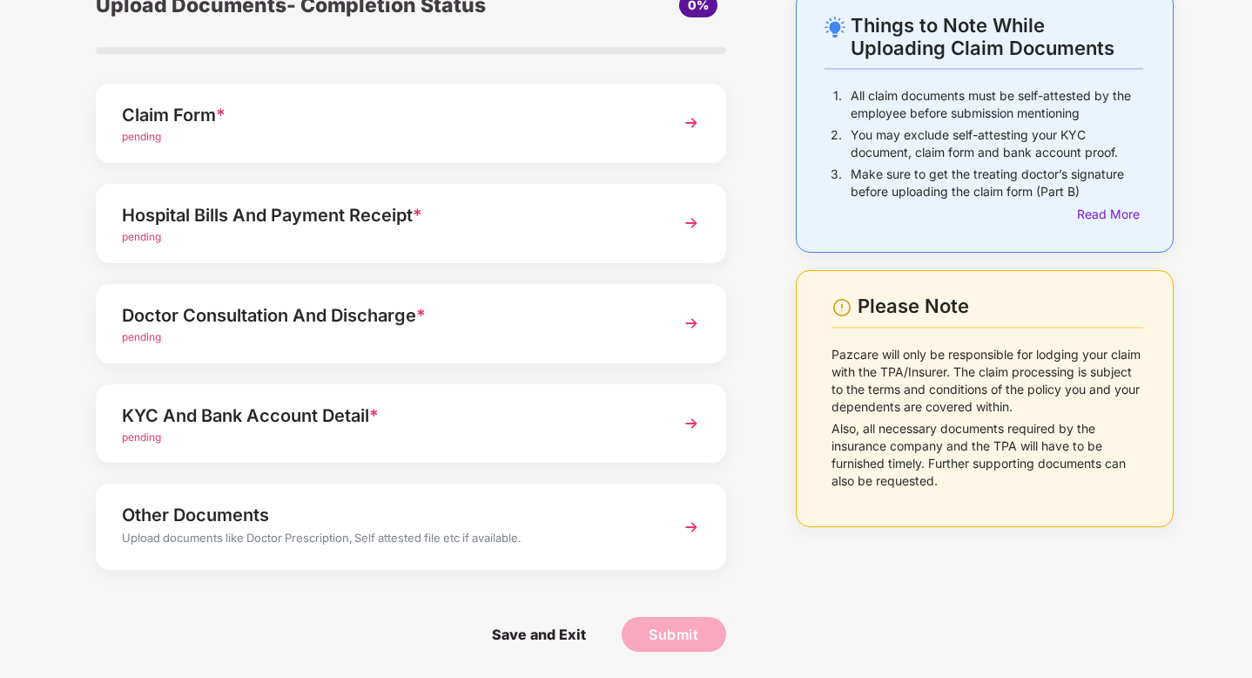
scroll to position [0, 0]
